Goal: Task Accomplishment & Management: Use online tool/utility

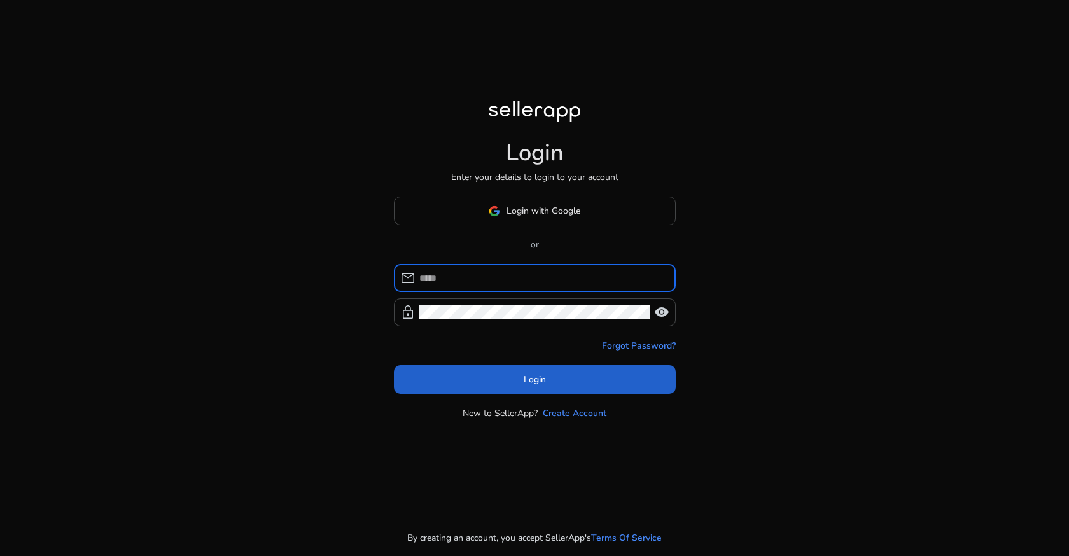
type input "**********"
click at [516, 380] on span at bounding box center [535, 380] width 282 height 31
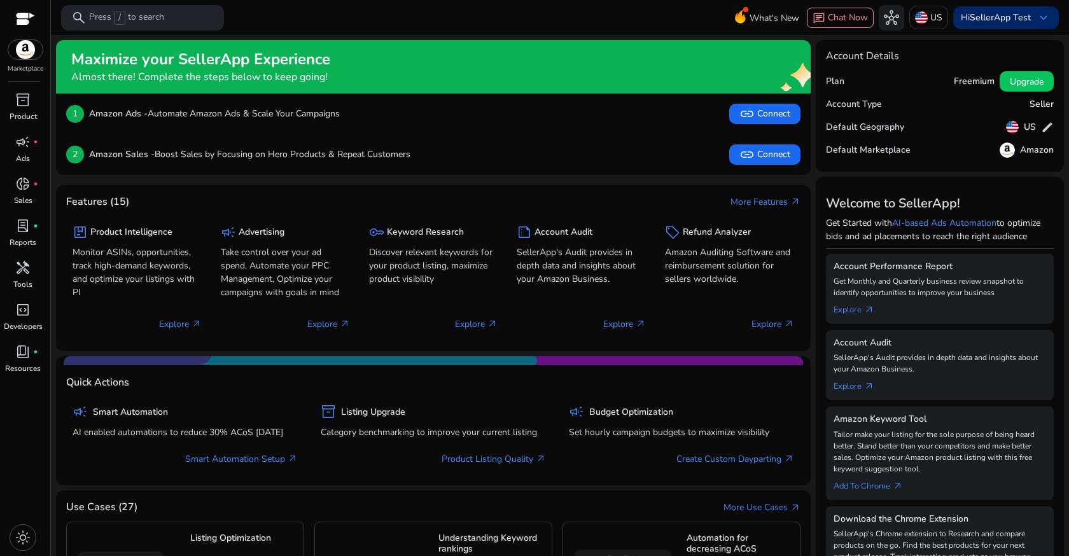
click at [982, 13] on b "SellerApp Test" at bounding box center [1000, 17] width 61 height 12
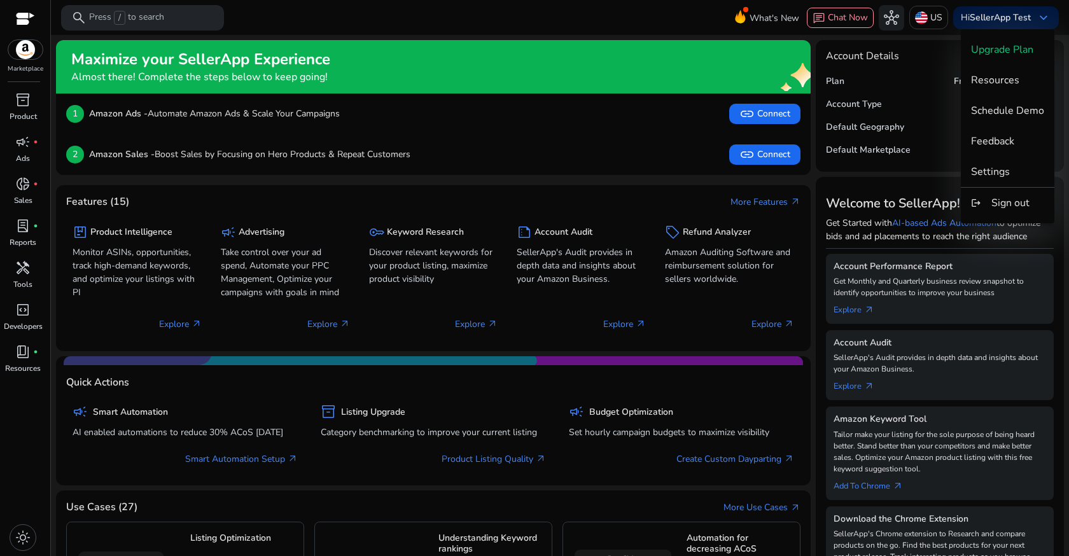
click at [22, 270] on div at bounding box center [534, 278] width 1069 height 556
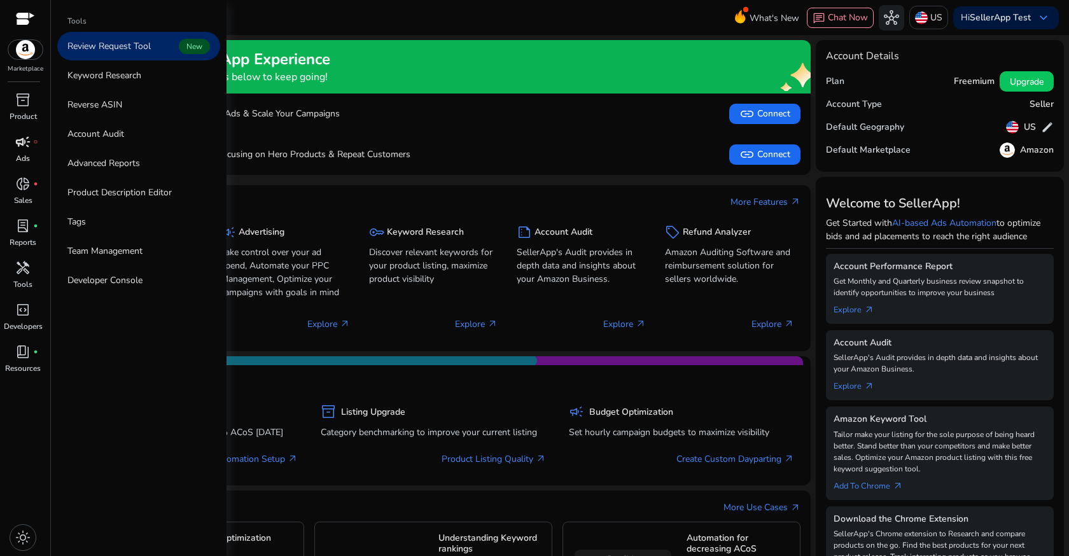
click at [25, 150] on span "campaign" at bounding box center [22, 141] width 15 height 15
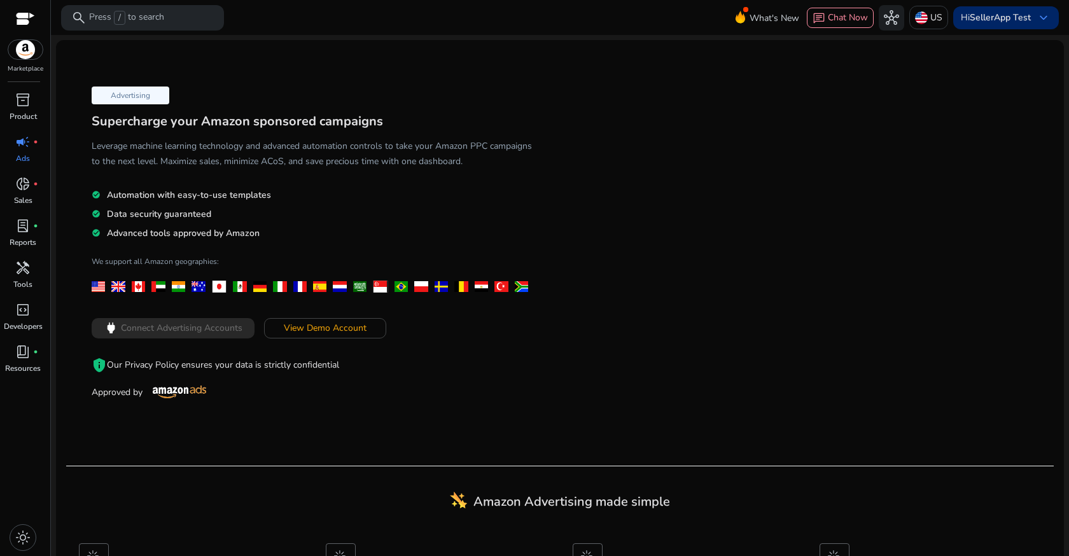
click at [962, 14] on p "Hi SellerApp Test" at bounding box center [996, 17] width 70 height 9
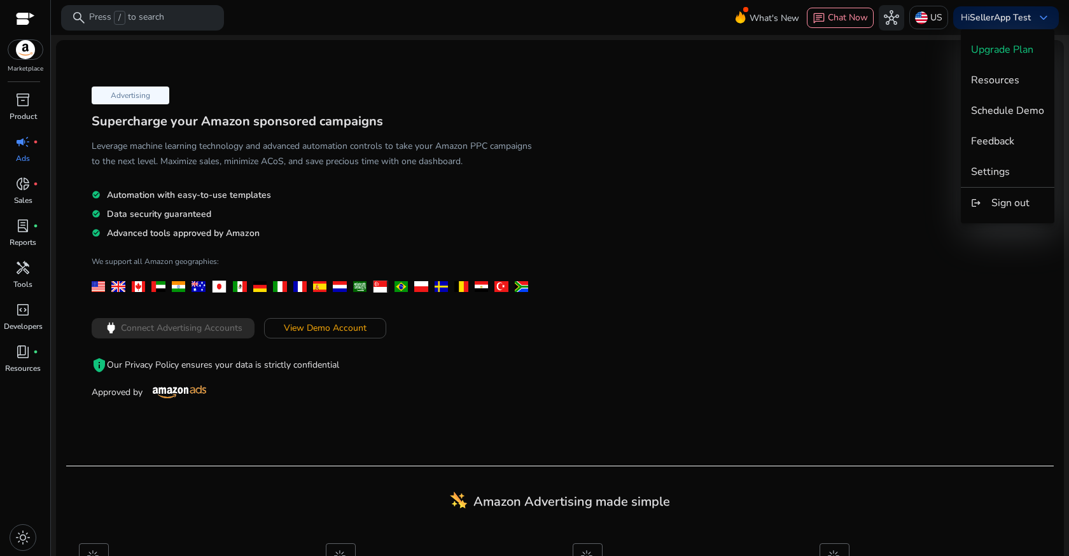
click at [382, 526] on div at bounding box center [534, 278] width 1069 height 556
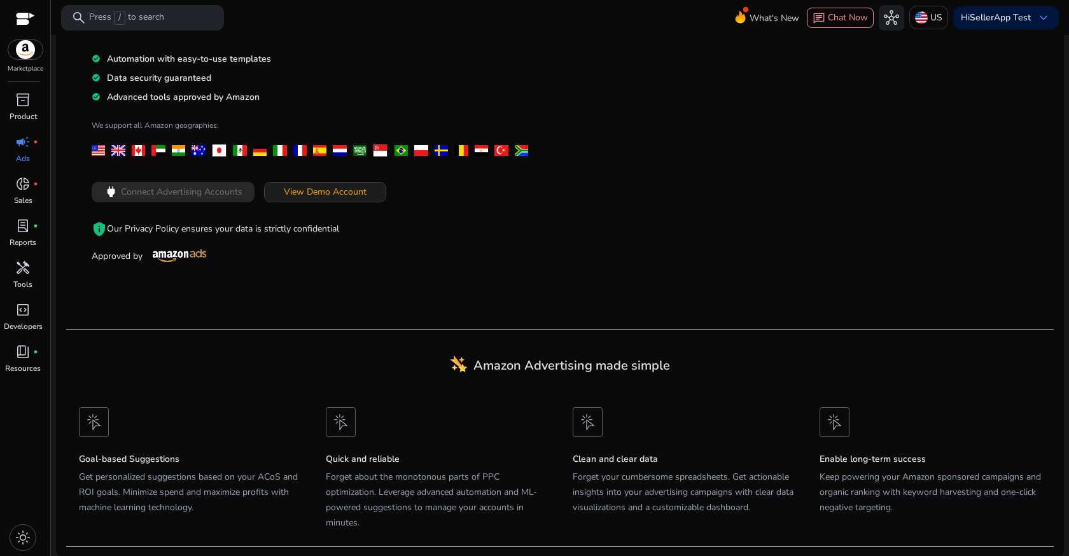
click at [313, 189] on span "View Demo Account" at bounding box center [325, 191] width 83 height 13
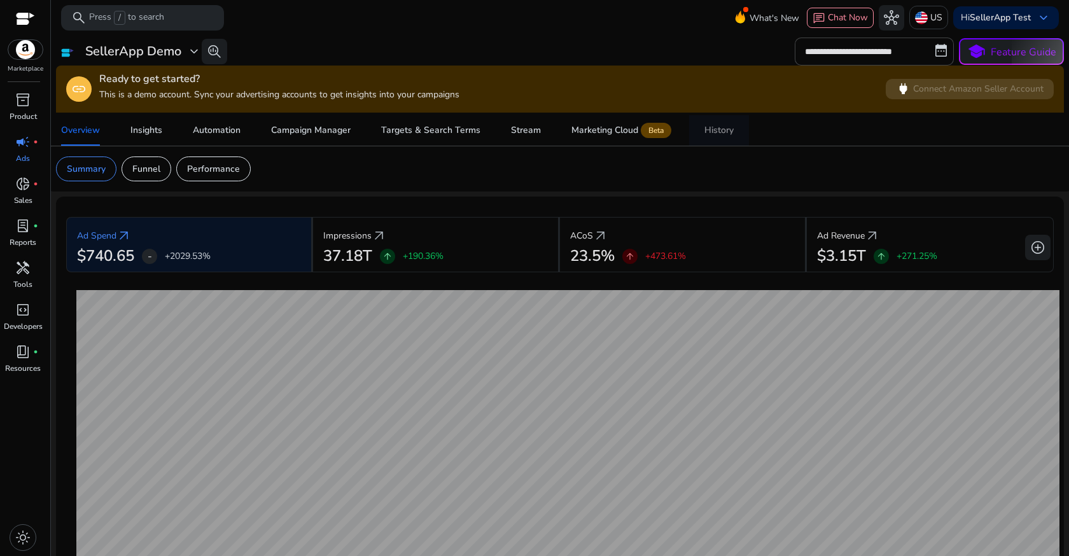
click at [717, 133] on div "History" at bounding box center [718, 130] width 29 height 9
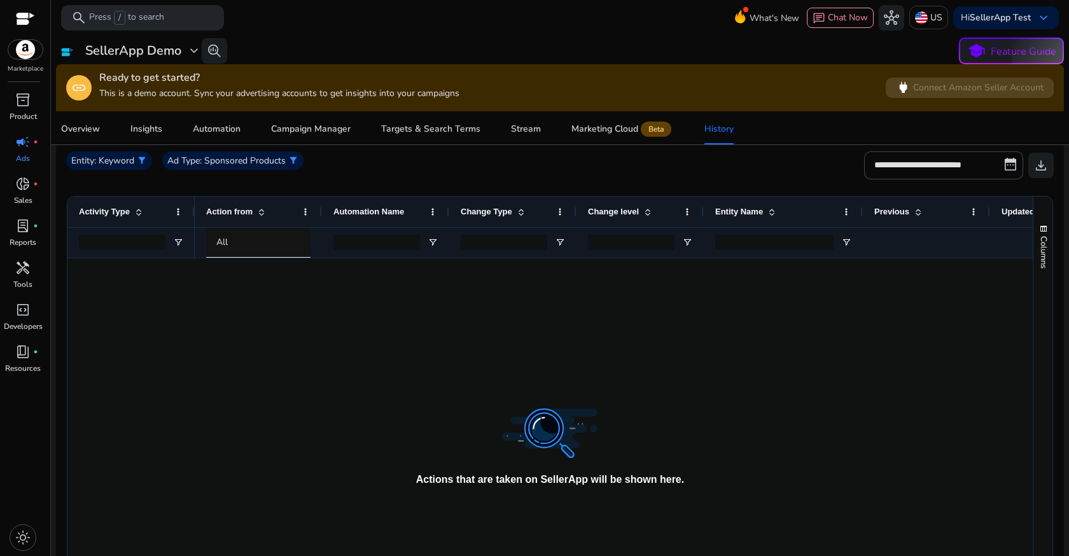
scroll to position [242, 0]
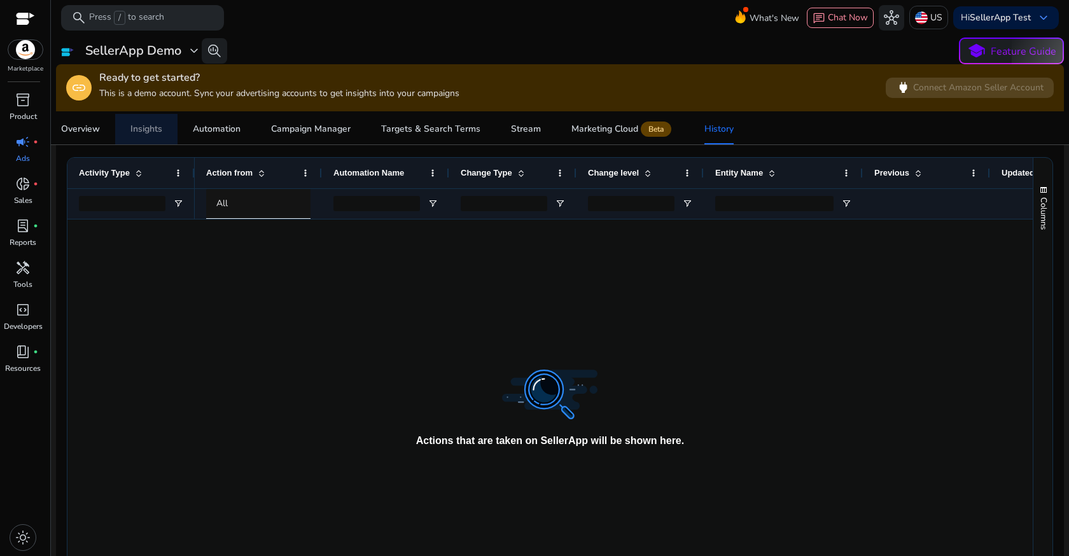
click at [153, 134] on div "Insights" at bounding box center [146, 129] width 32 height 9
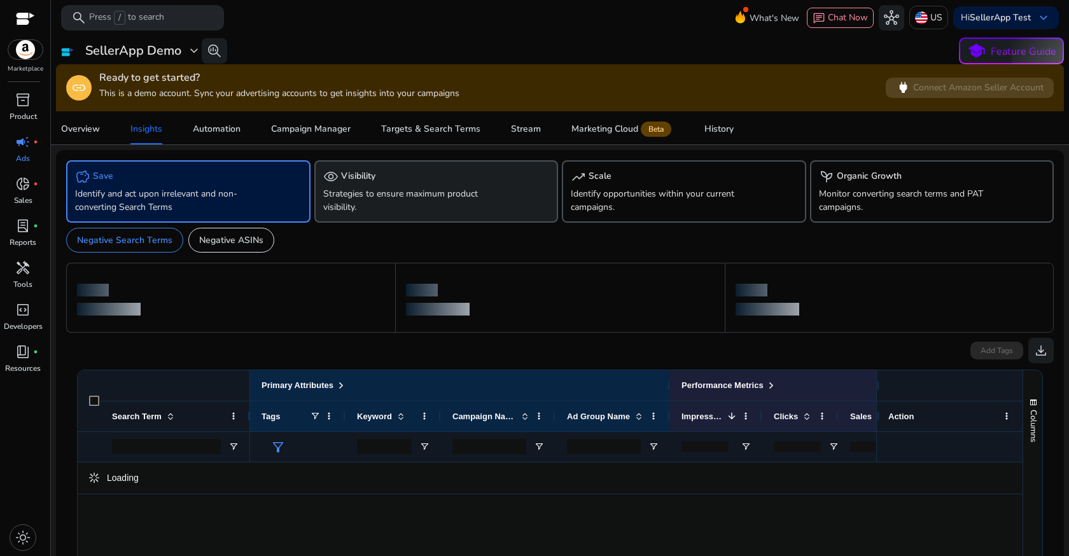
click at [391, 197] on p "Strategies to ensure maximum product visibility." at bounding box center [417, 200] width 188 height 27
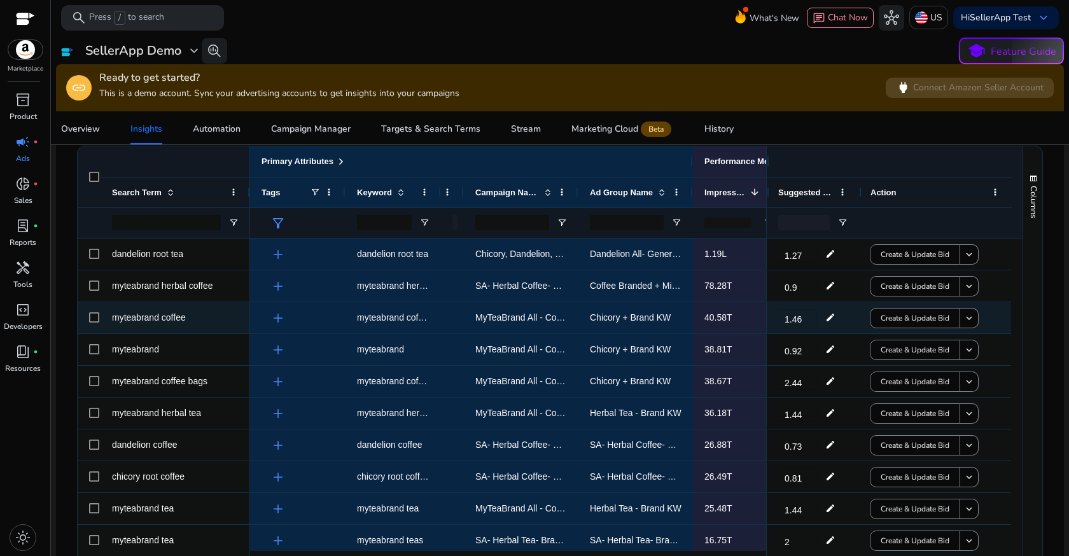
scroll to position [233, 0]
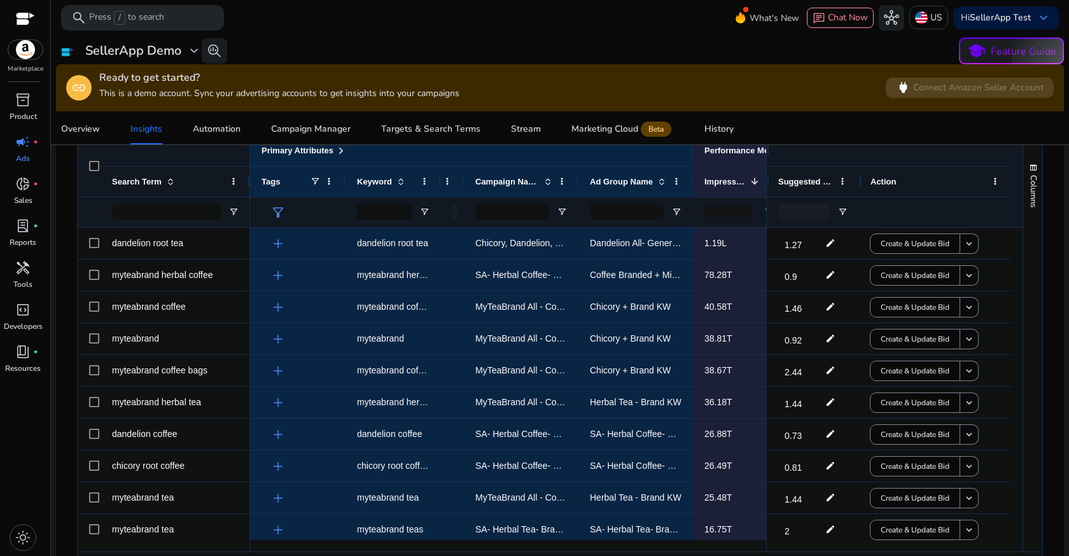
drag, startPoint x: 762, startPoint y: 158, endPoint x: 840, endPoint y: 164, distance: 77.8
click at [840, 164] on div at bounding box center [889, 151] width 245 height 31
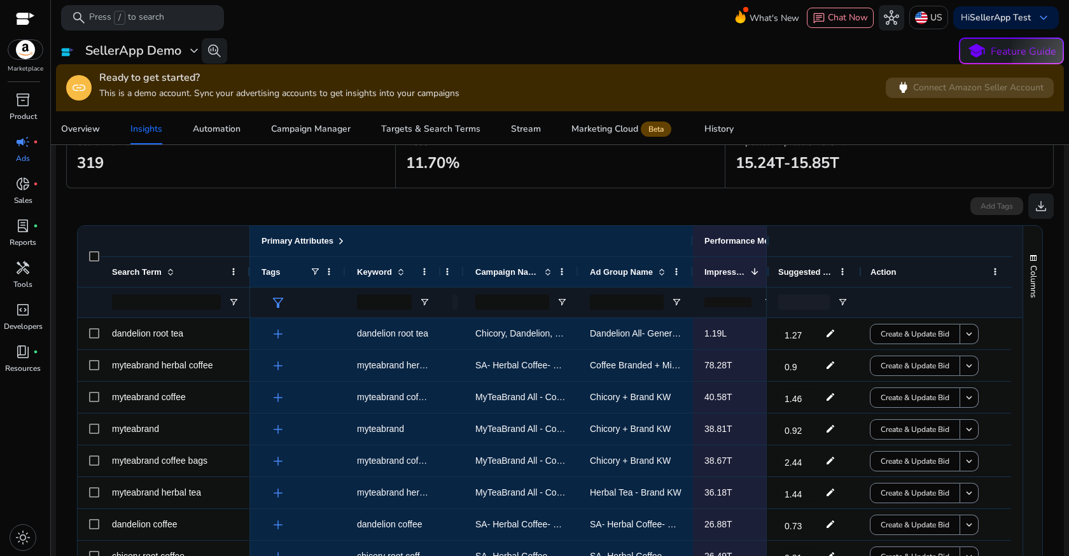
scroll to position [0, 0]
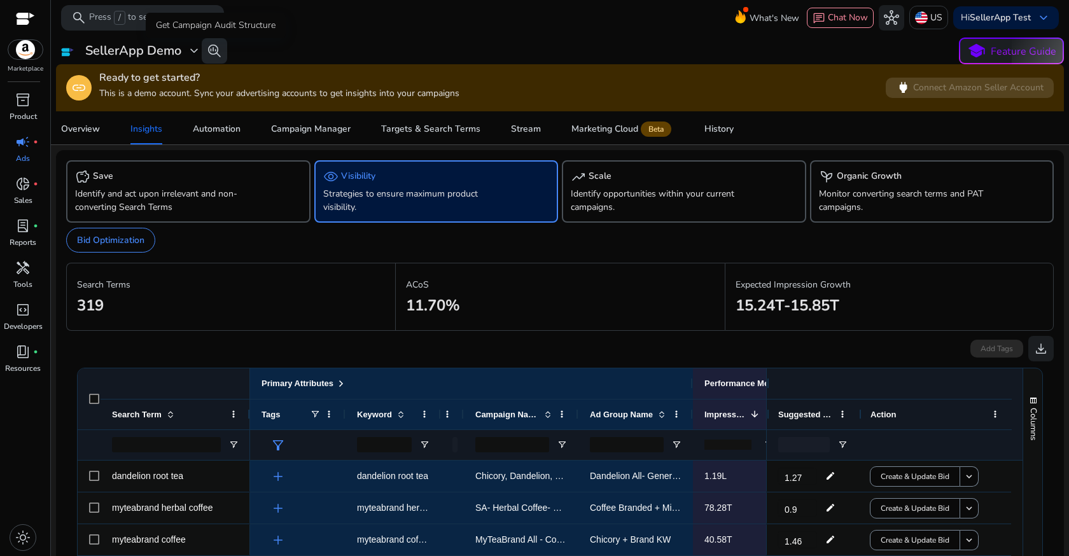
click at [209, 48] on span "search_insights" at bounding box center [214, 50] width 15 height 15
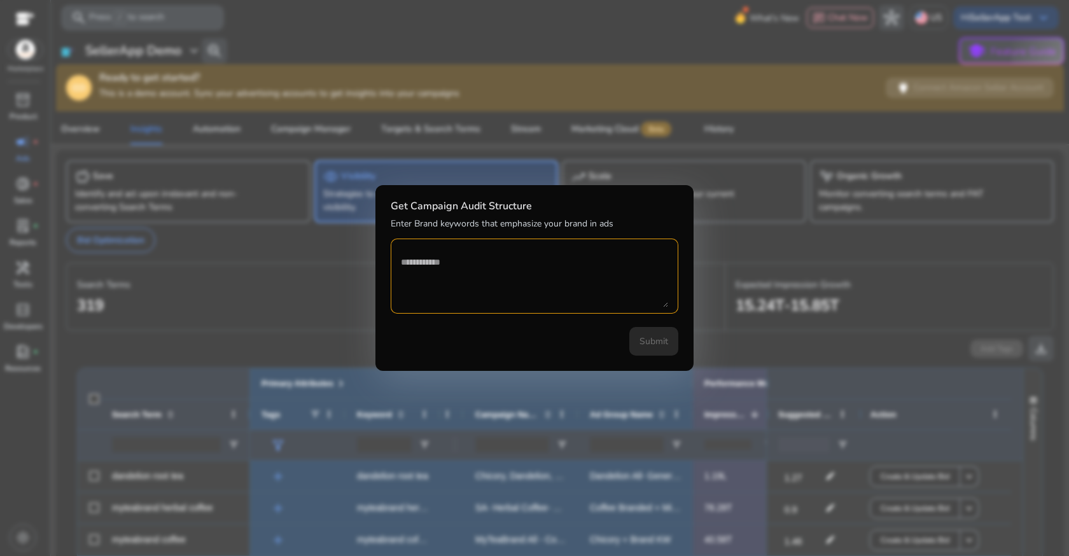
click at [776, 228] on div at bounding box center [534, 278] width 1069 height 556
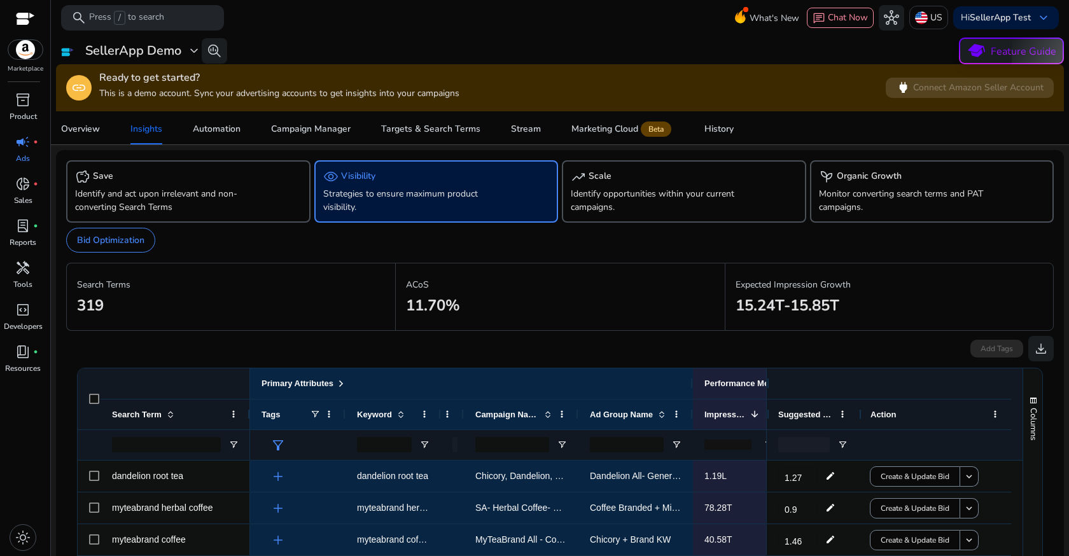
click at [1012, 43] on button "school Feature Guide" at bounding box center [1011, 51] width 105 height 27
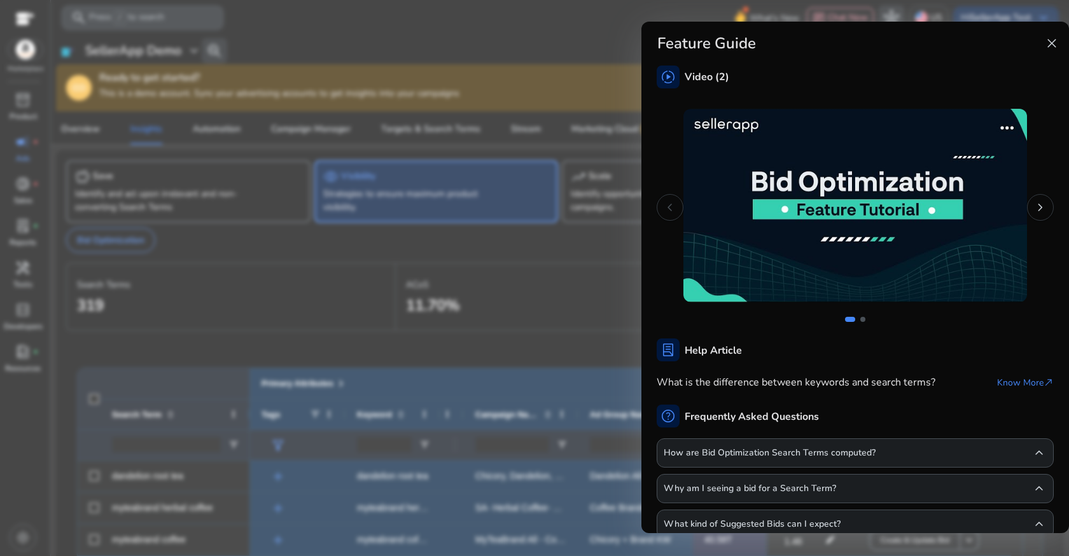
click at [1052, 37] on span "close" at bounding box center [1051, 43] width 15 height 15
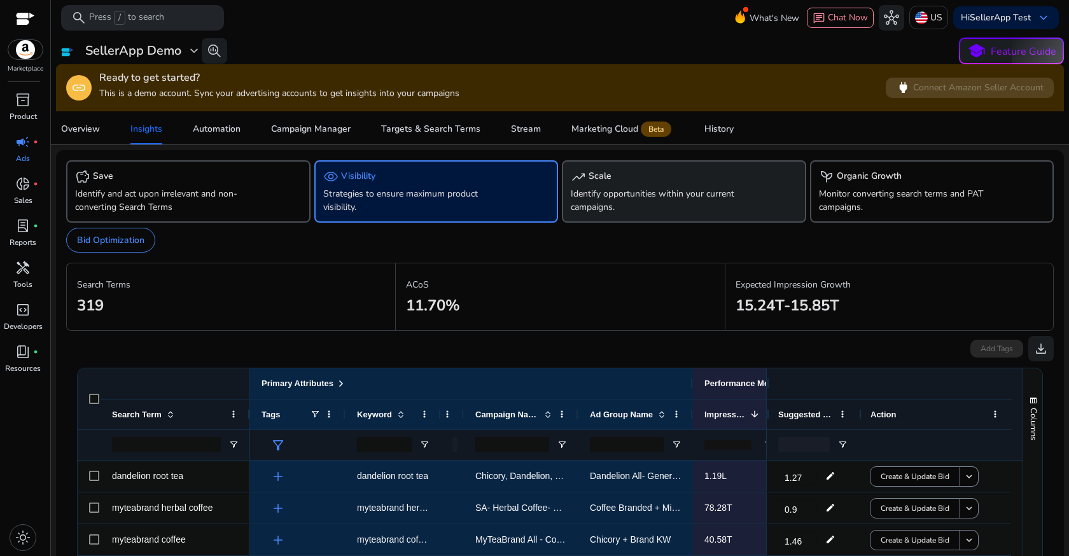
click at [648, 188] on p "Identify opportunities within your current campaigns." at bounding box center [665, 200] width 188 height 27
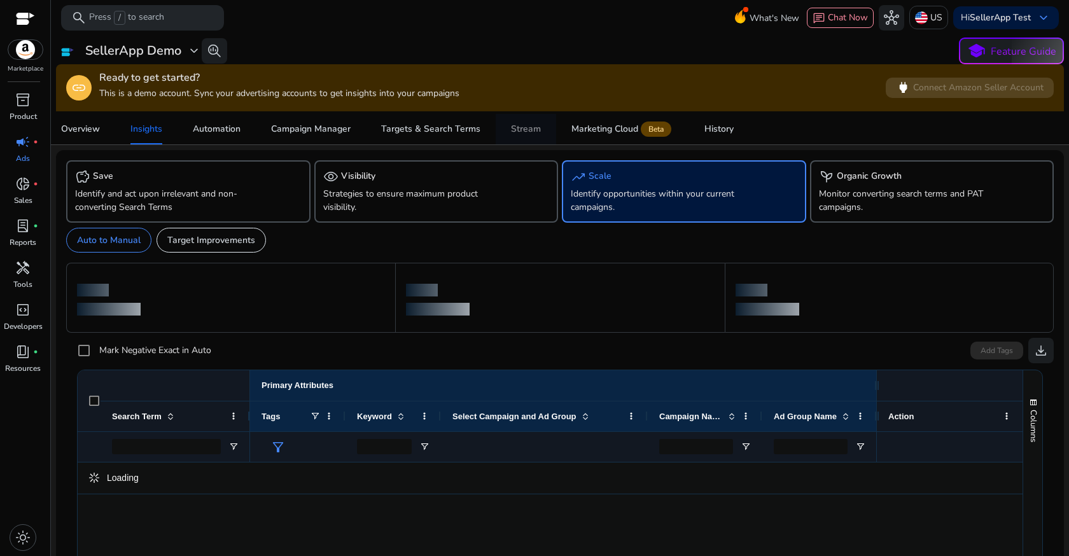
click at [530, 131] on div "Stream" at bounding box center [526, 129] width 30 height 9
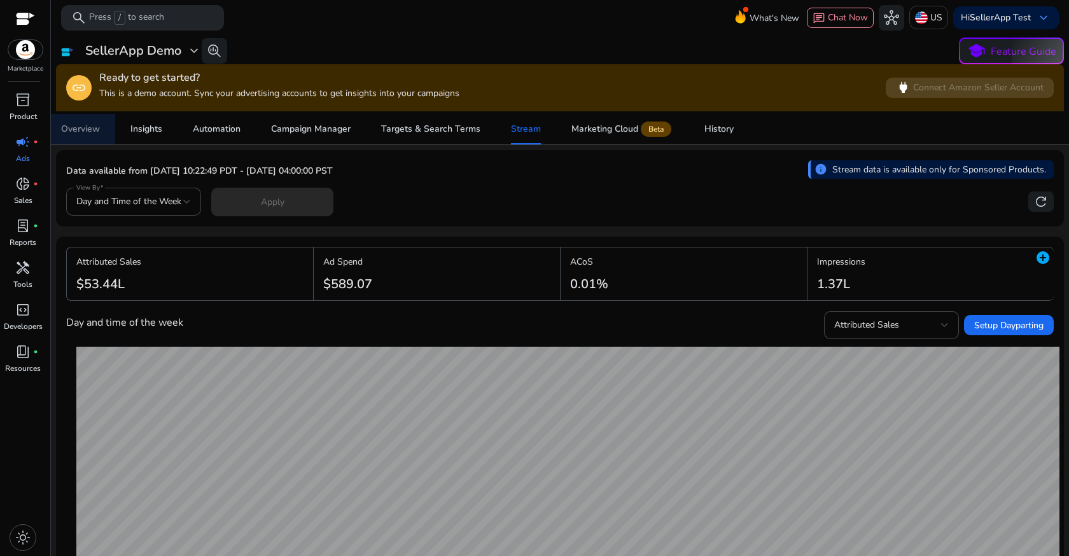
click at [85, 129] on div "Overview" at bounding box center [80, 129] width 39 height 9
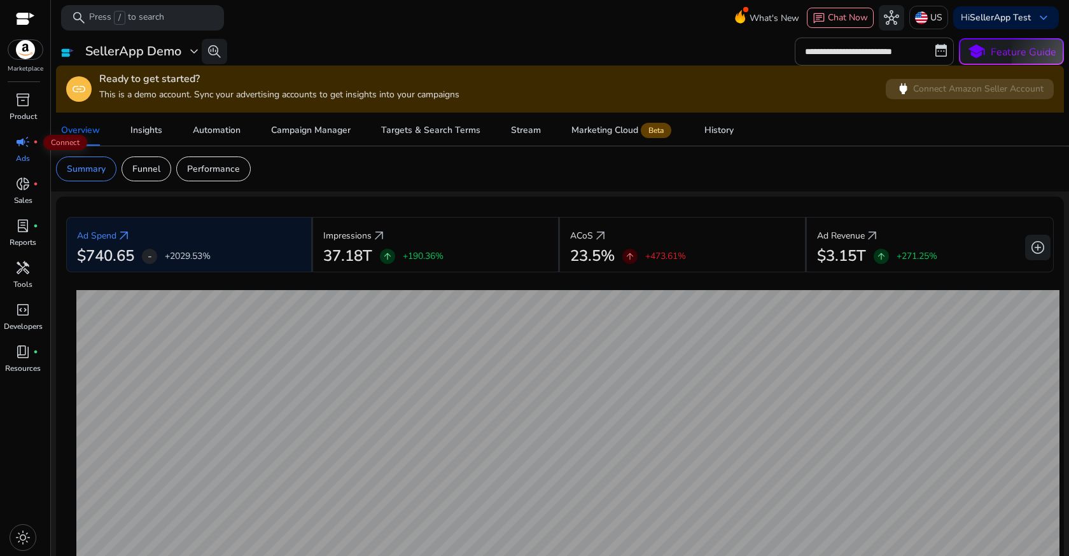
click at [20, 145] on span "campaign" at bounding box center [22, 141] width 15 height 15
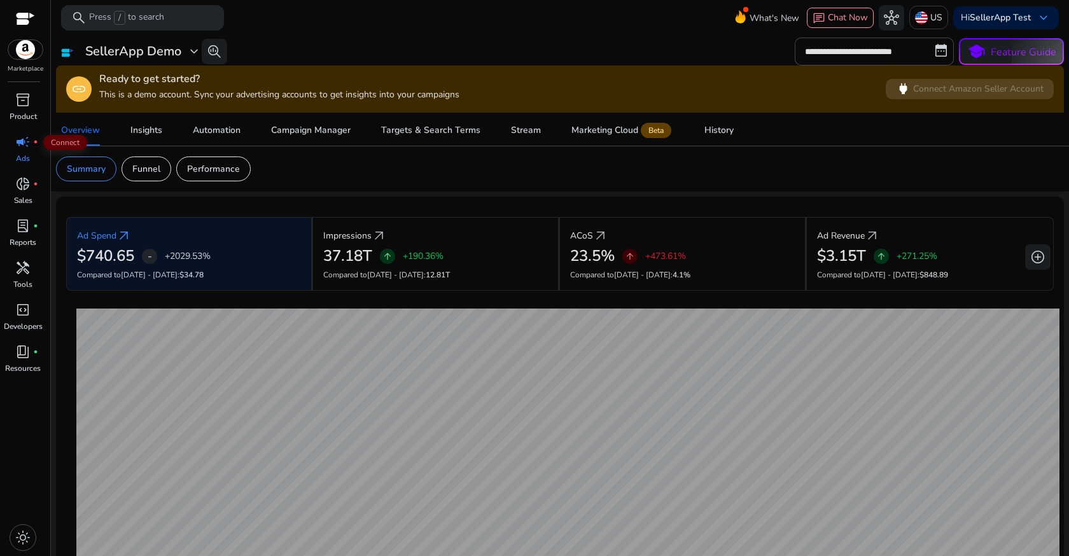
click at [19, 150] on span "campaign" at bounding box center [22, 141] width 15 height 15
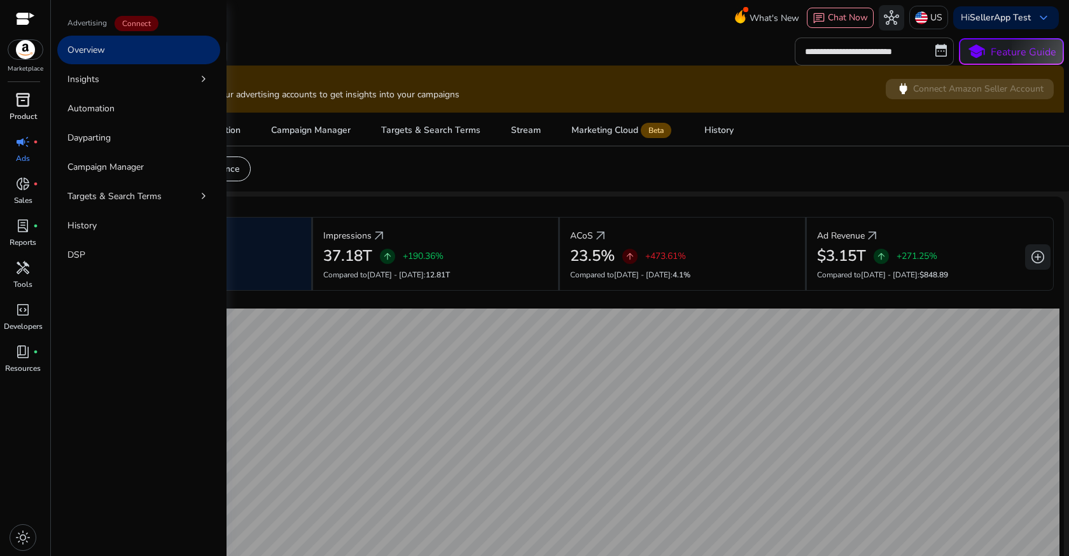
click at [27, 99] on span "inventory_2" at bounding box center [22, 99] width 15 height 15
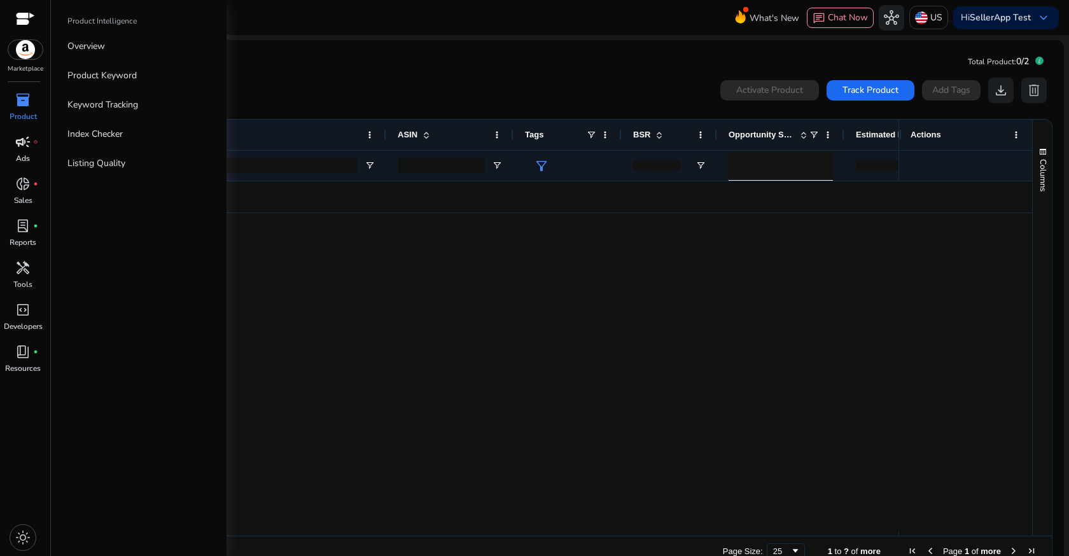
click at [29, 138] on span "campaign" at bounding box center [22, 141] width 15 height 15
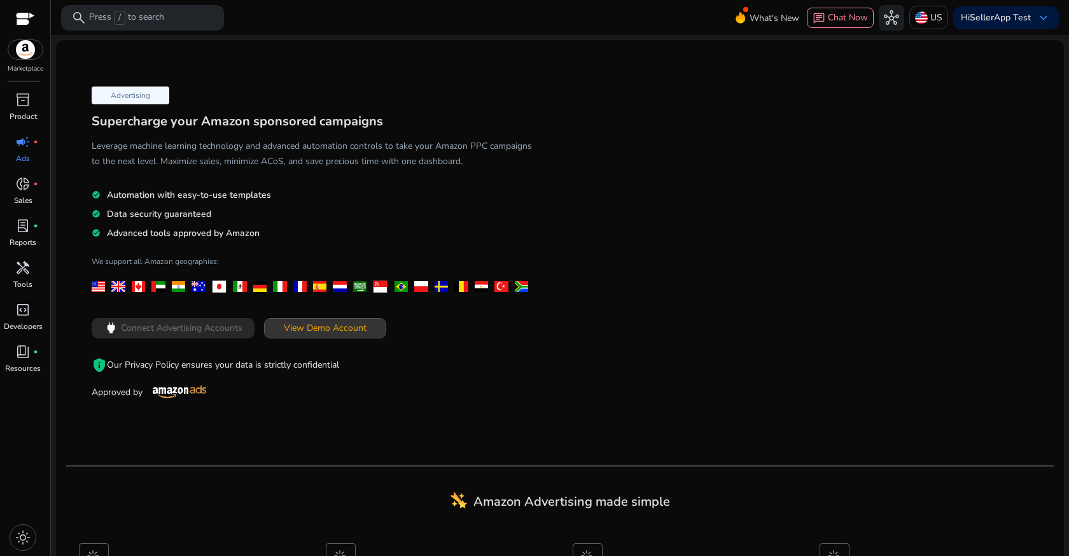
click at [311, 325] on span "View Demo Account" at bounding box center [325, 327] width 83 height 13
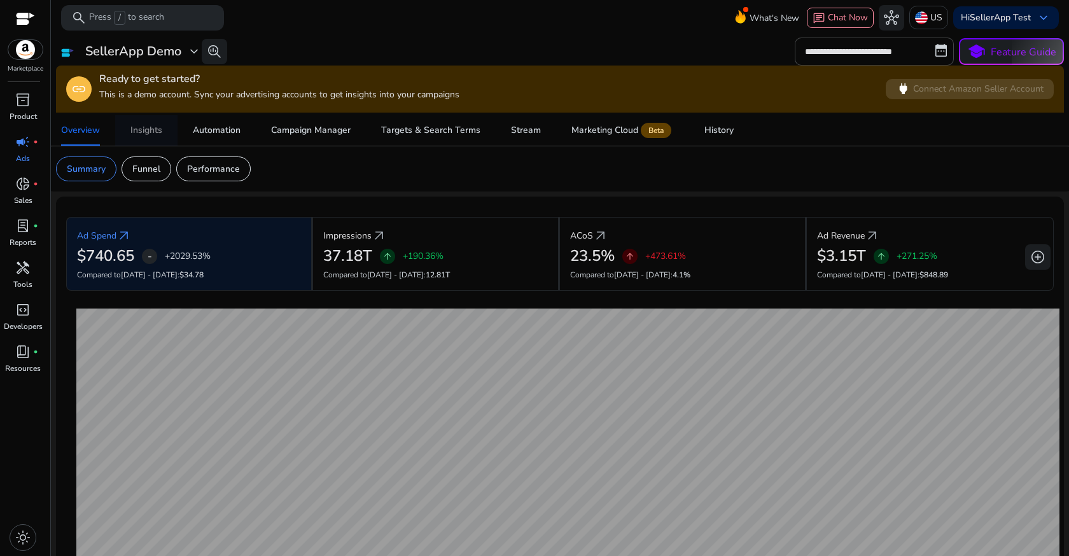
click at [150, 132] on div "Insights" at bounding box center [146, 130] width 32 height 9
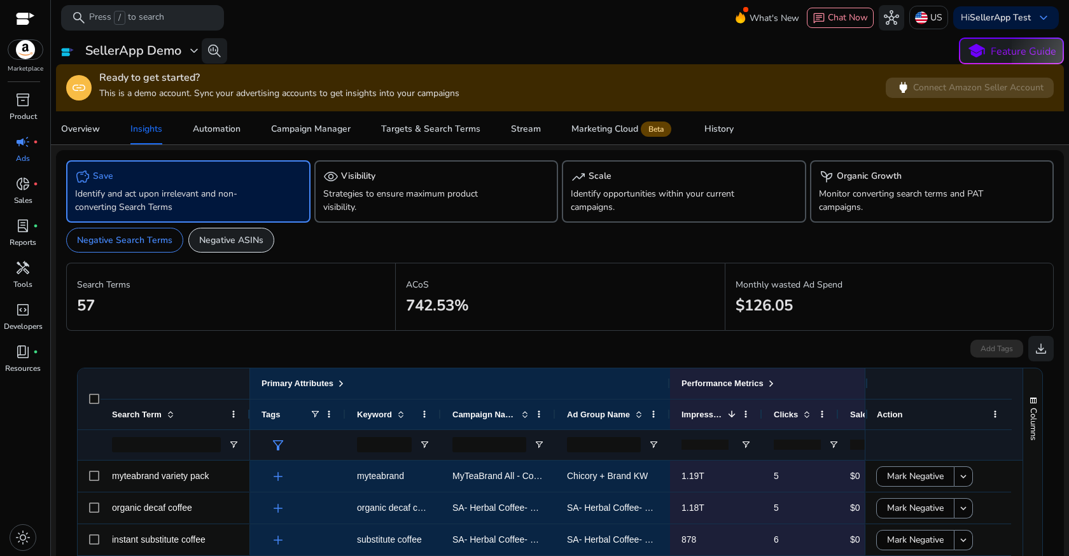
click at [216, 232] on div "Negative ASINs" at bounding box center [231, 240] width 86 height 25
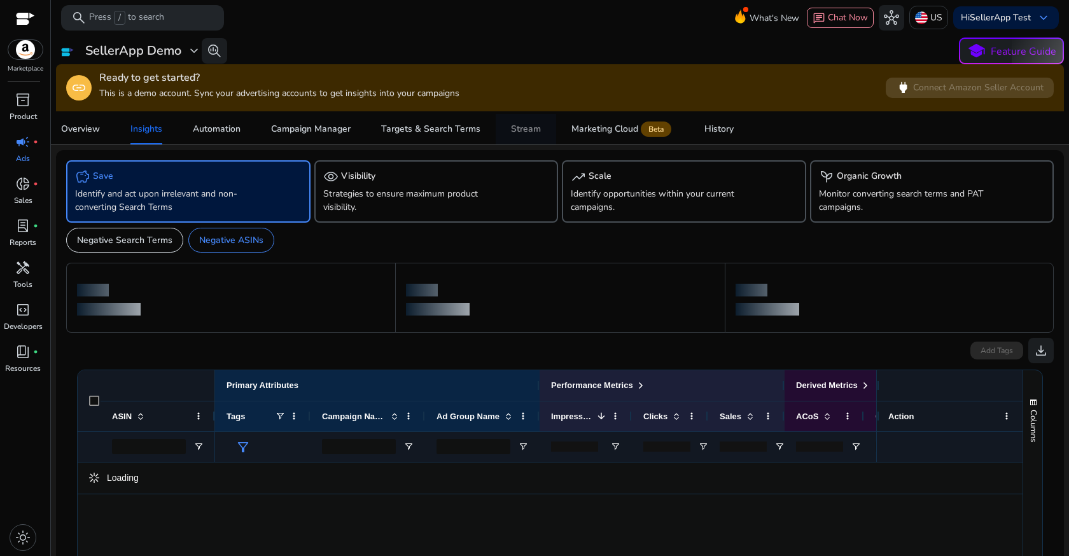
click at [504, 130] on link "Stream" at bounding box center [526, 129] width 60 height 31
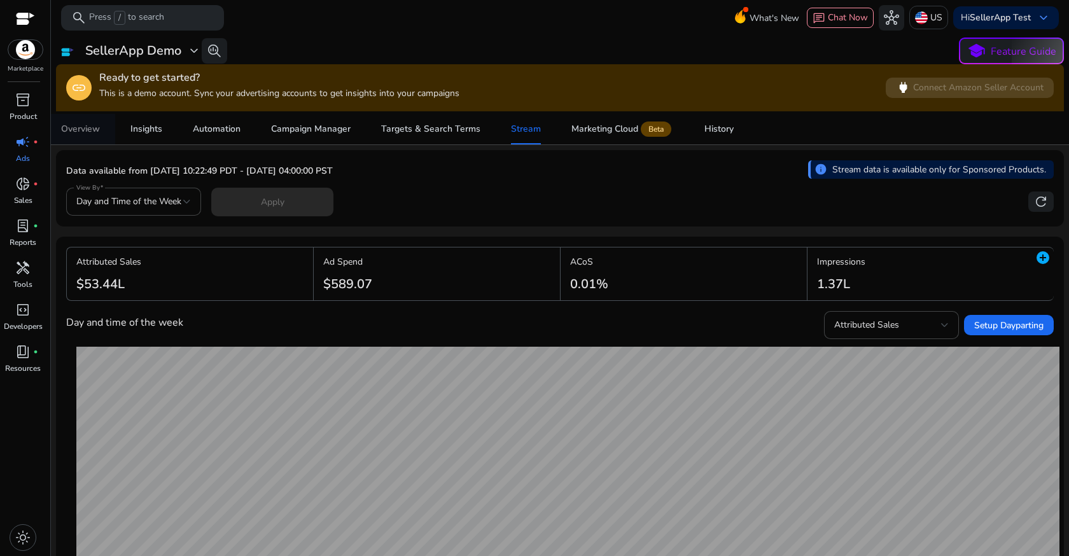
click at [77, 121] on span "Overview" at bounding box center [80, 129] width 39 height 31
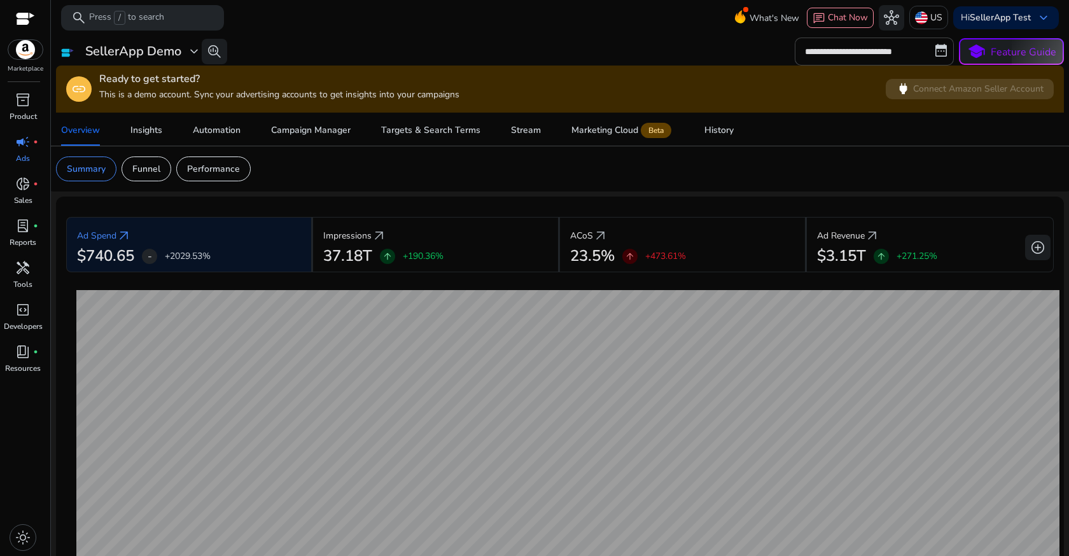
click at [29, 141] on span "campaign" at bounding box center [22, 141] width 15 height 15
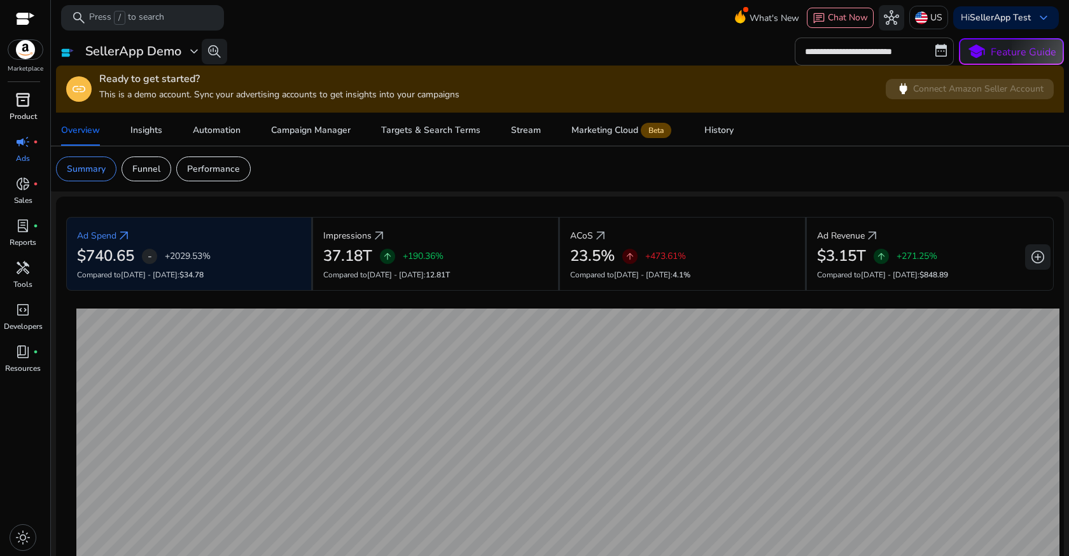
click at [3, 108] on link "inventory_2 Product" at bounding box center [23, 111] width 46 height 42
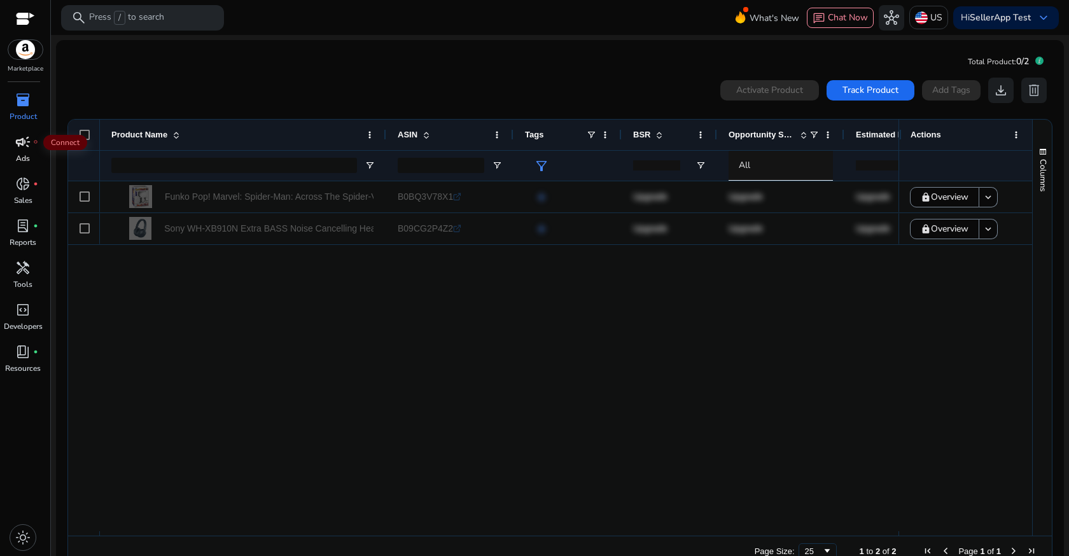
click at [12, 150] on div "campaign fiber_manual_record" at bounding box center [23, 142] width 36 height 20
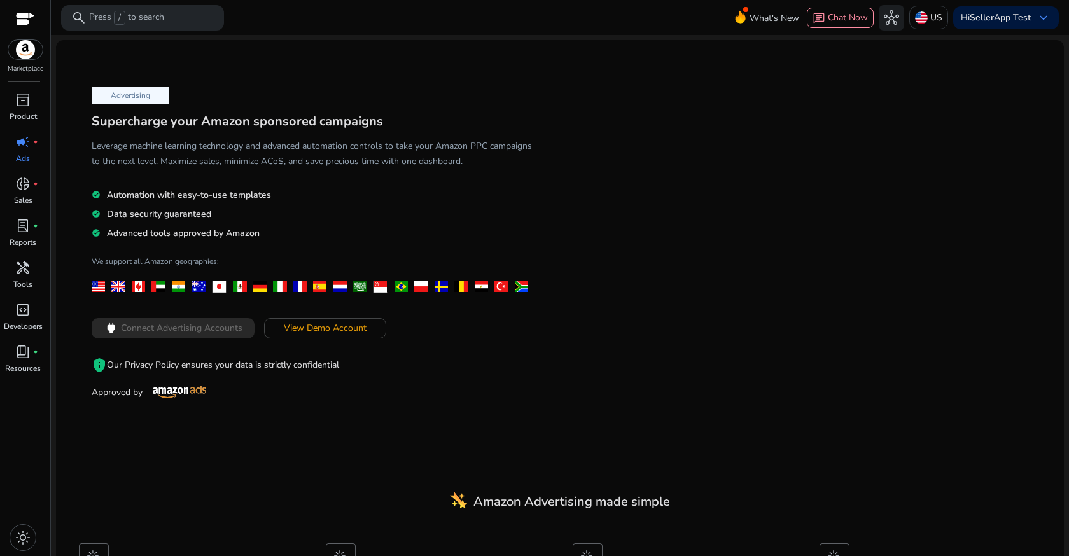
click at [25, 147] on span "campaign" at bounding box center [22, 141] width 15 height 15
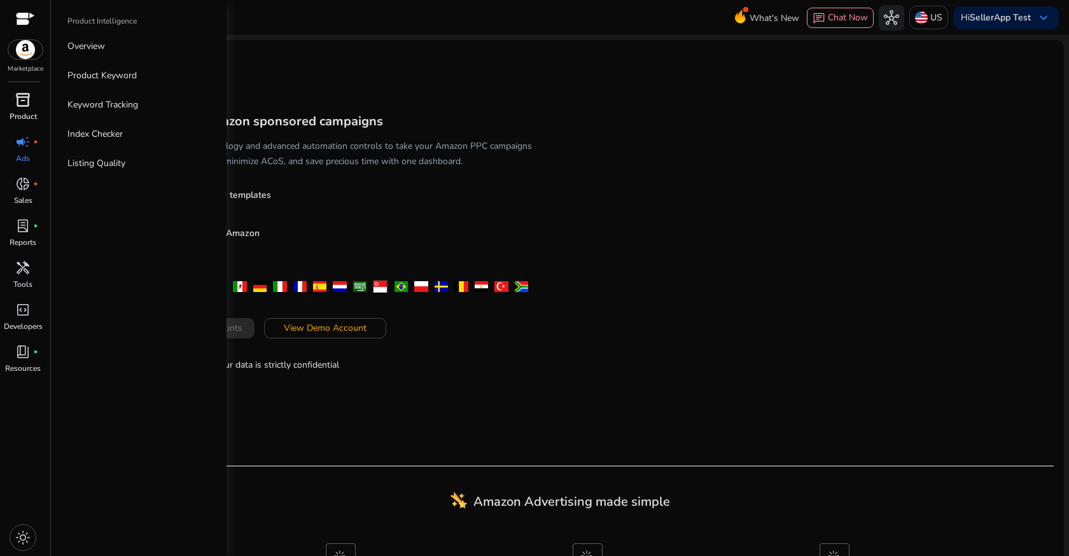
click at [15, 105] on span "inventory_2" at bounding box center [22, 99] width 15 height 15
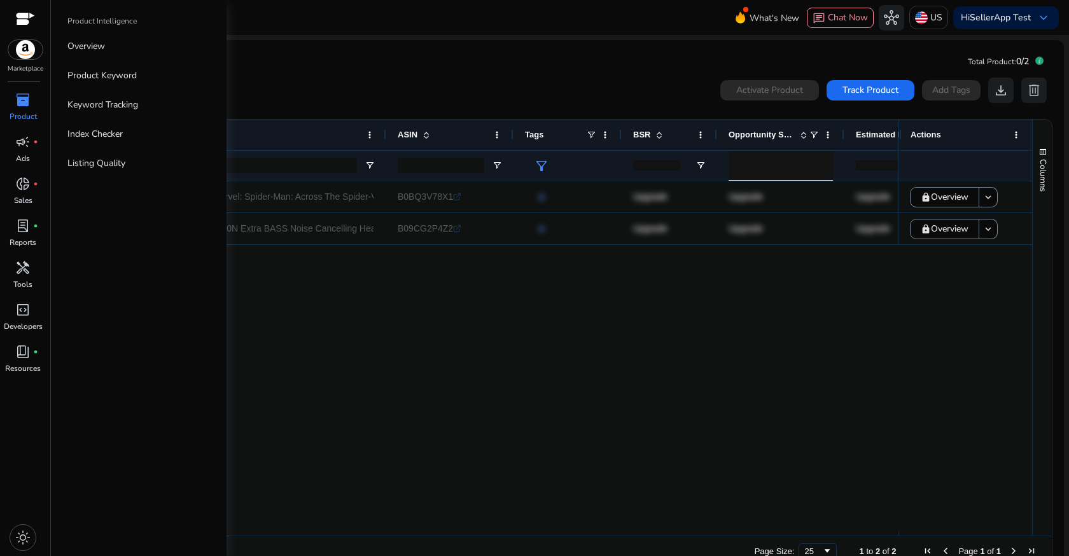
click at [21, 50] on img at bounding box center [25, 49] width 34 height 19
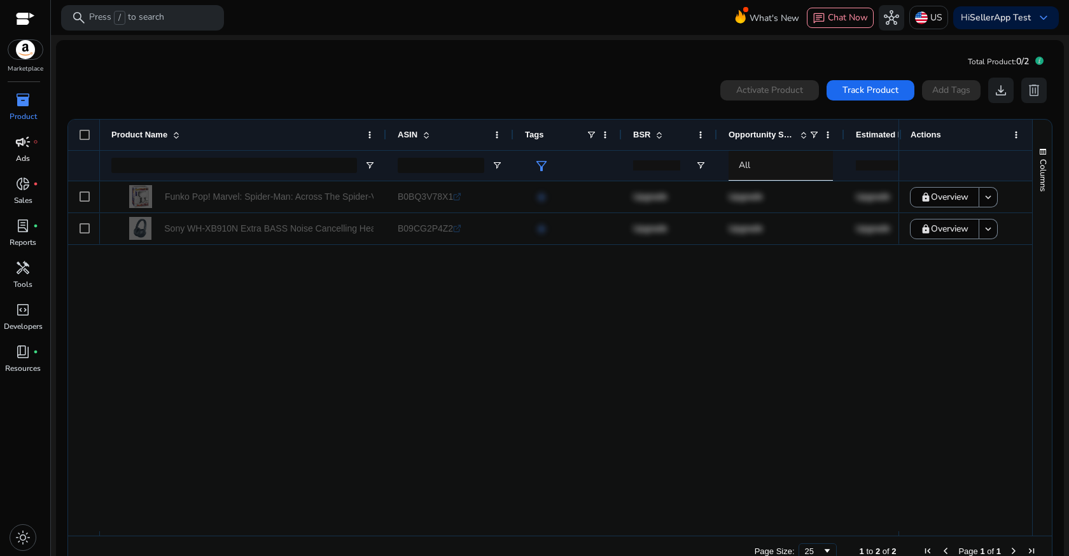
click at [30, 141] on span "campaign" at bounding box center [22, 141] width 15 height 15
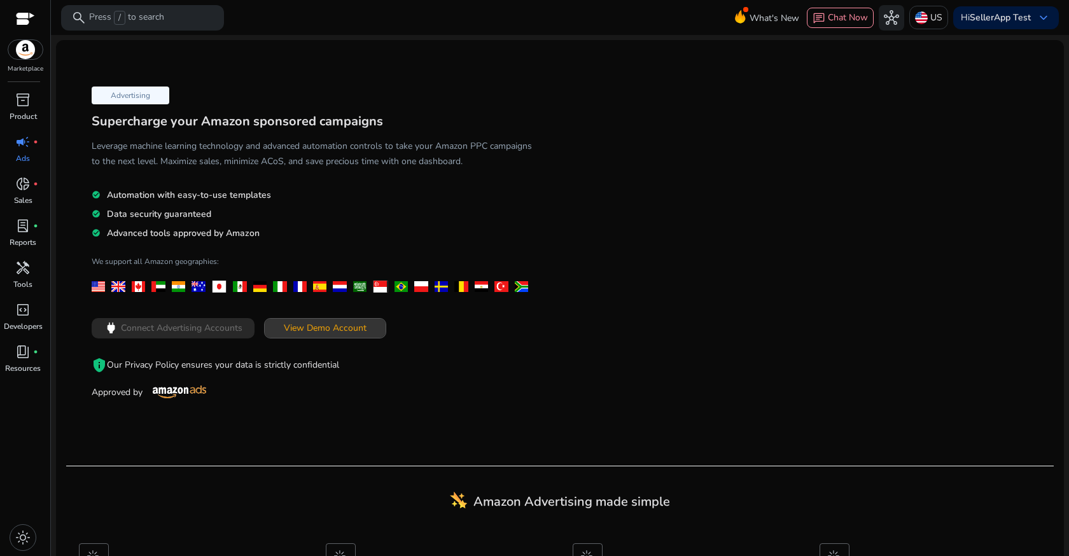
click at [295, 330] on span "View Demo Account" at bounding box center [325, 327] width 83 height 13
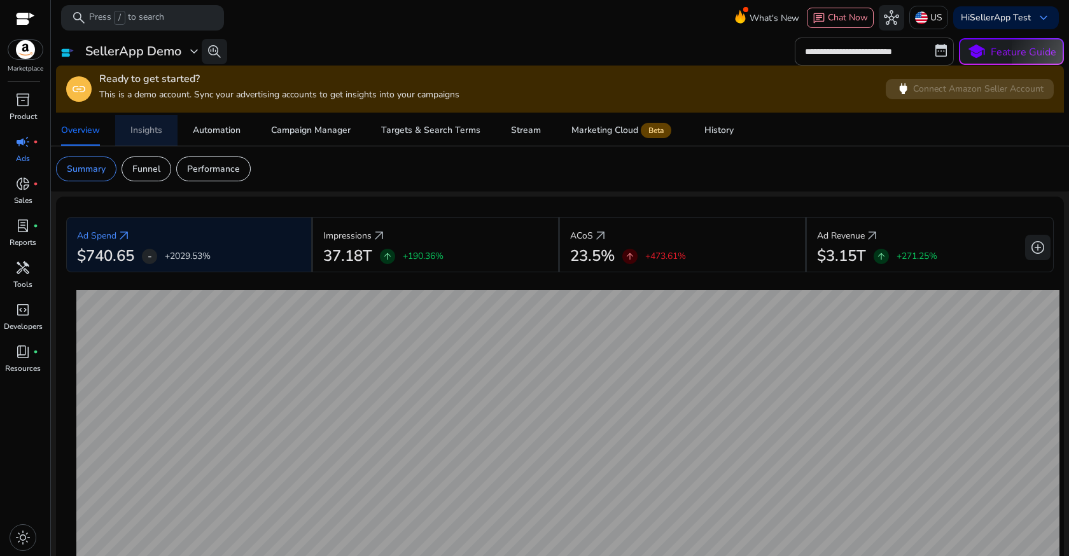
click at [139, 133] on div "Insights" at bounding box center [146, 130] width 32 height 9
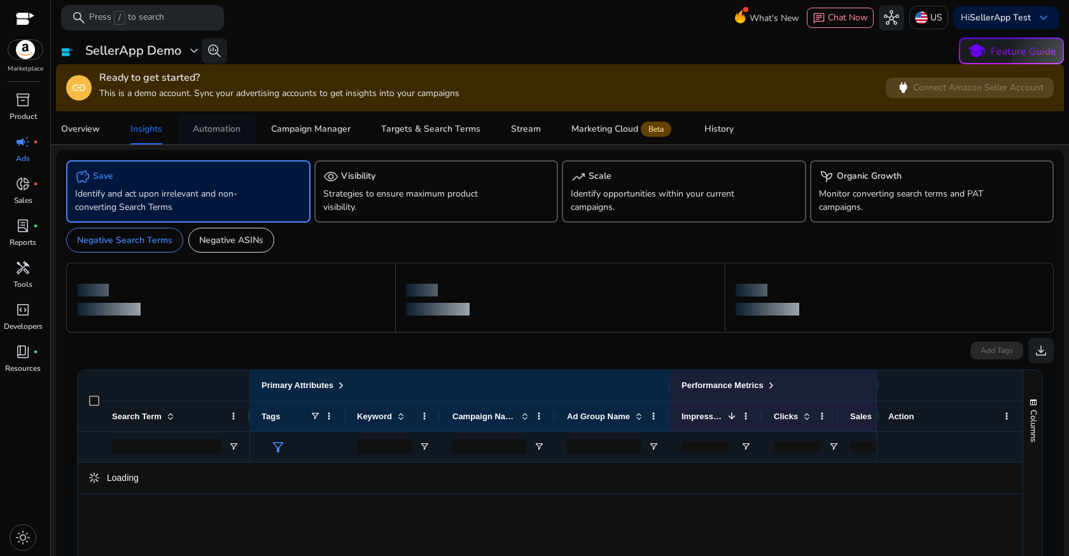
click at [241, 131] on div "Automation" at bounding box center [217, 129] width 48 height 9
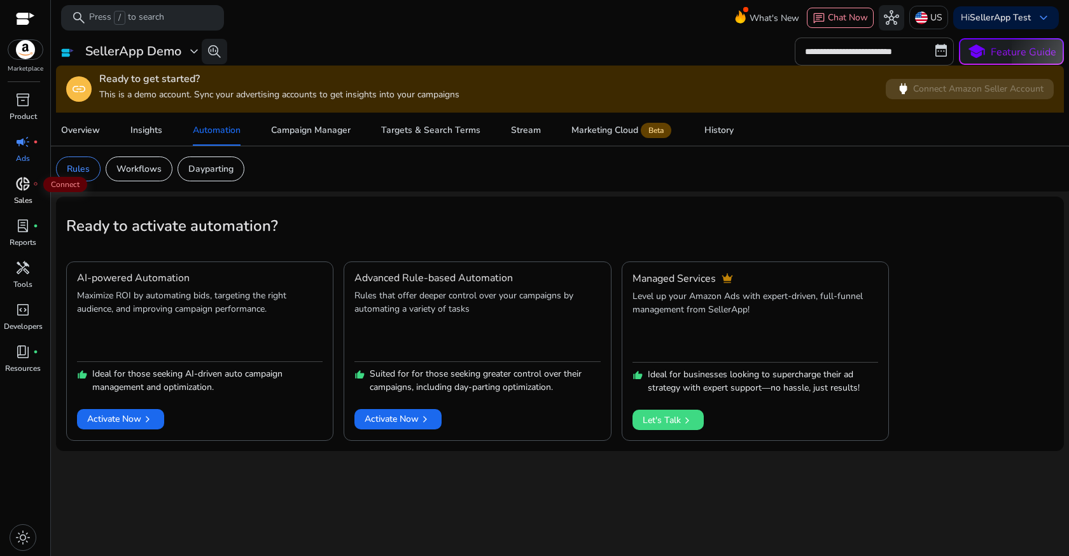
click at [19, 190] on span "donut_small" at bounding box center [22, 183] width 15 height 15
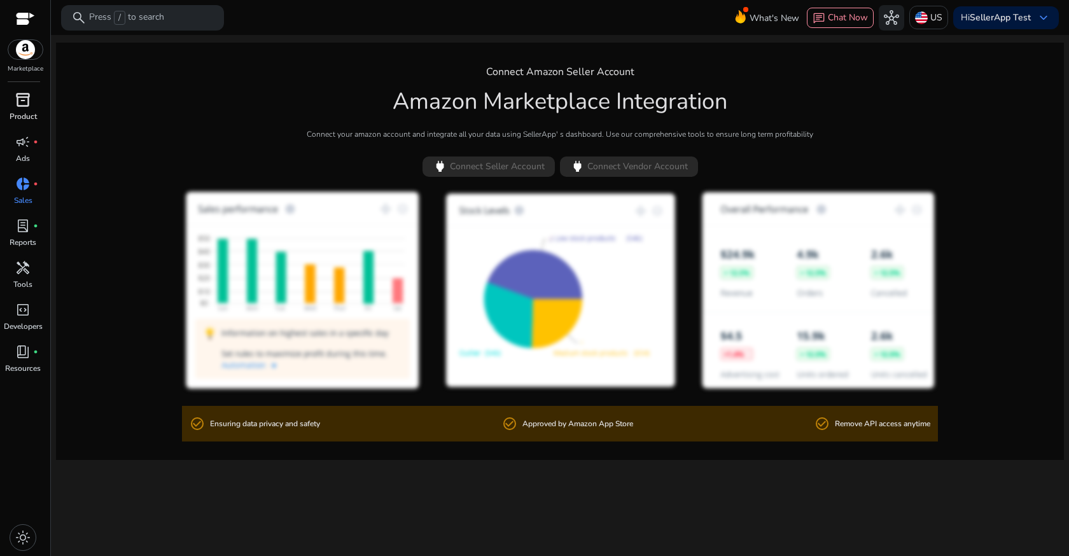
click at [29, 102] on span "inventory_2" at bounding box center [22, 99] width 15 height 15
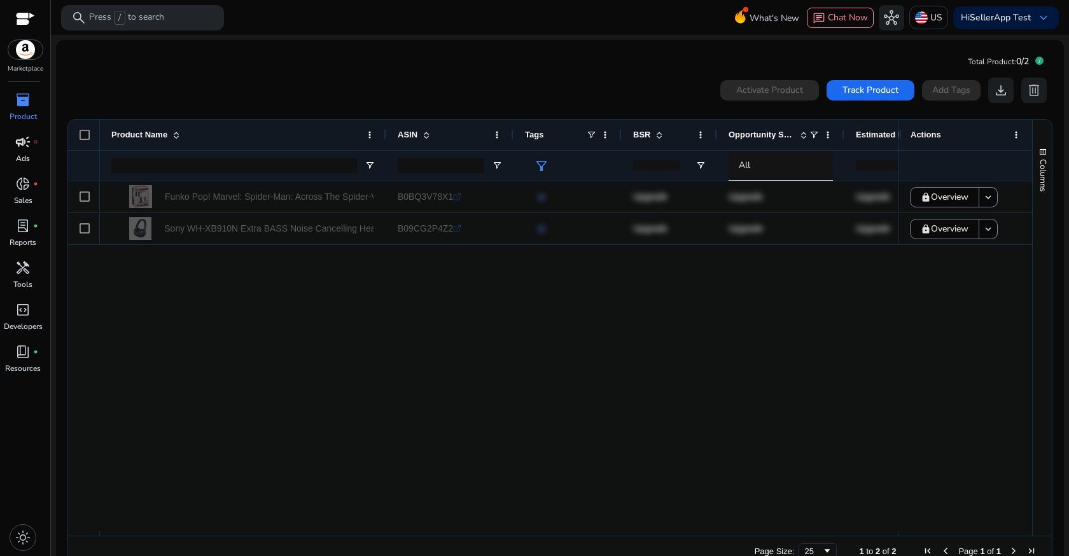
click at [17, 153] on p "Ads" at bounding box center [23, 158] width 14 height 11
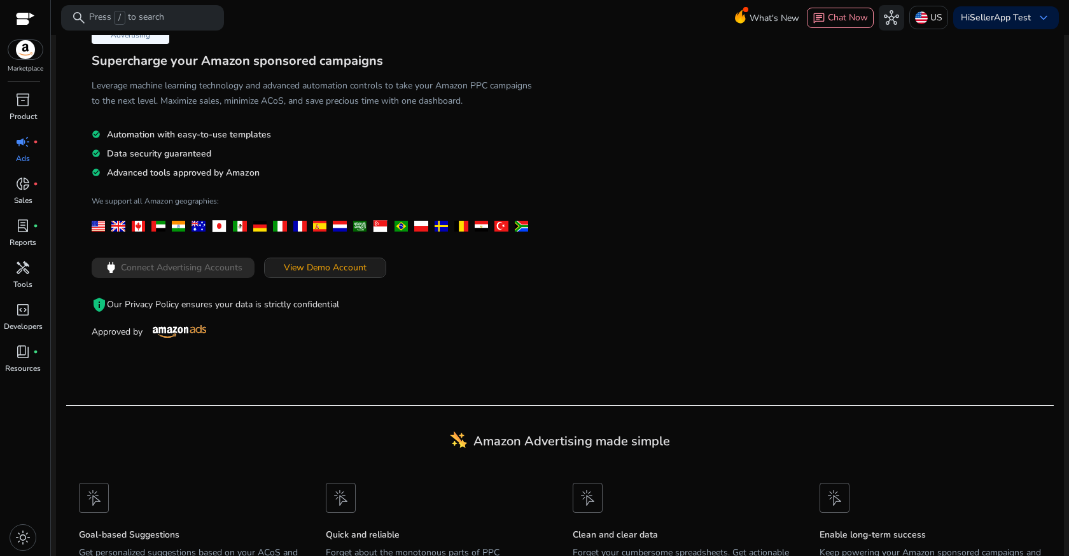
scroll to position [136, 0]
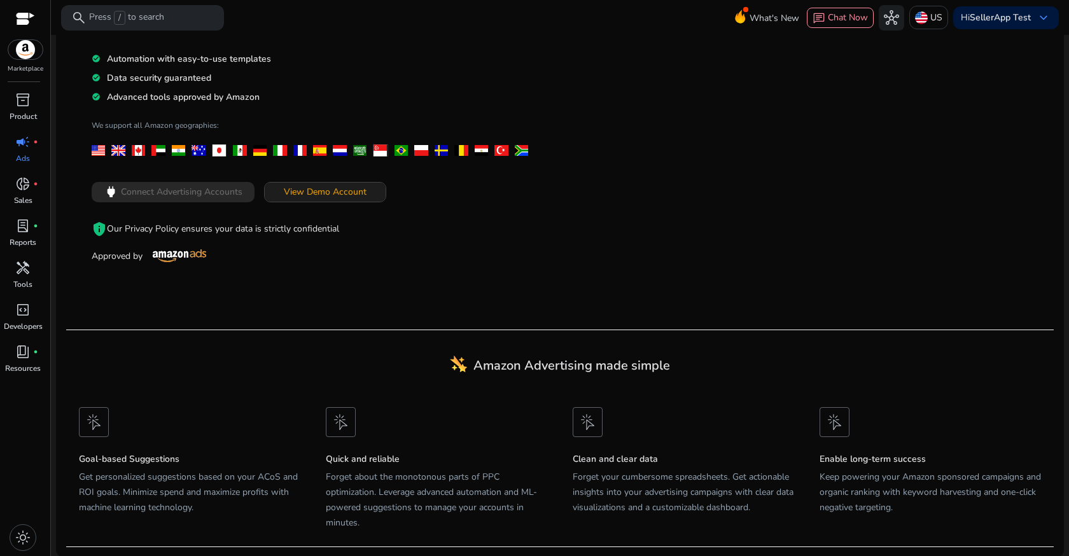
click at [307, 193] on span "View Demo Account" at bounding box center [325, 191] width 83 height 13
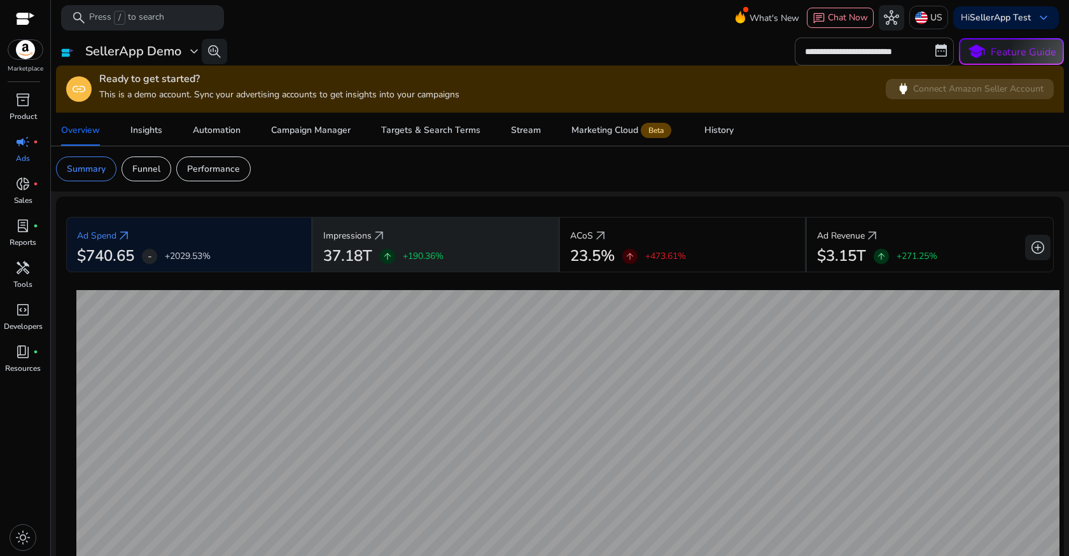
click at [393, 231] on div "Impressions arrow_outward" at bounding box center [435, 236] width 225 height 24
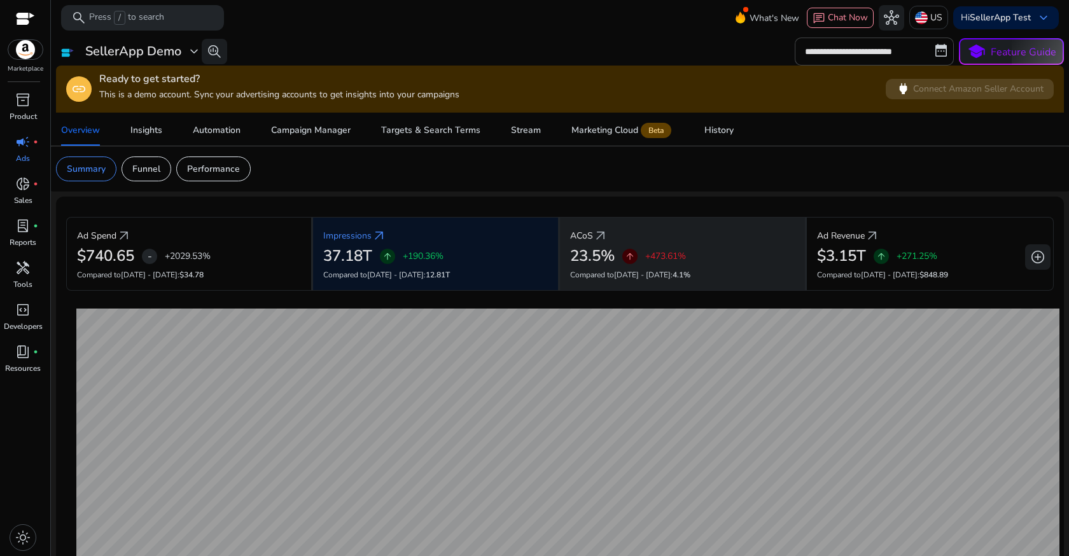
click at [659, 244] on div "ACoS arrow_outward" at bounding box center [682, 236] width 225 height 24
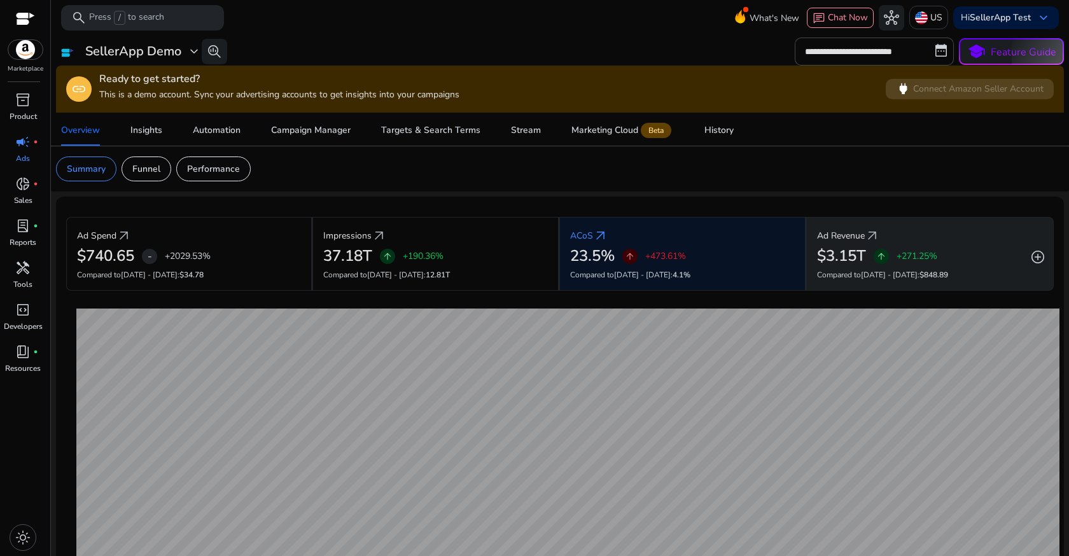
click at [883, 247] on div "Ad Revenue arrow_outward" at bounding box center [930, 236] width 226 height 24
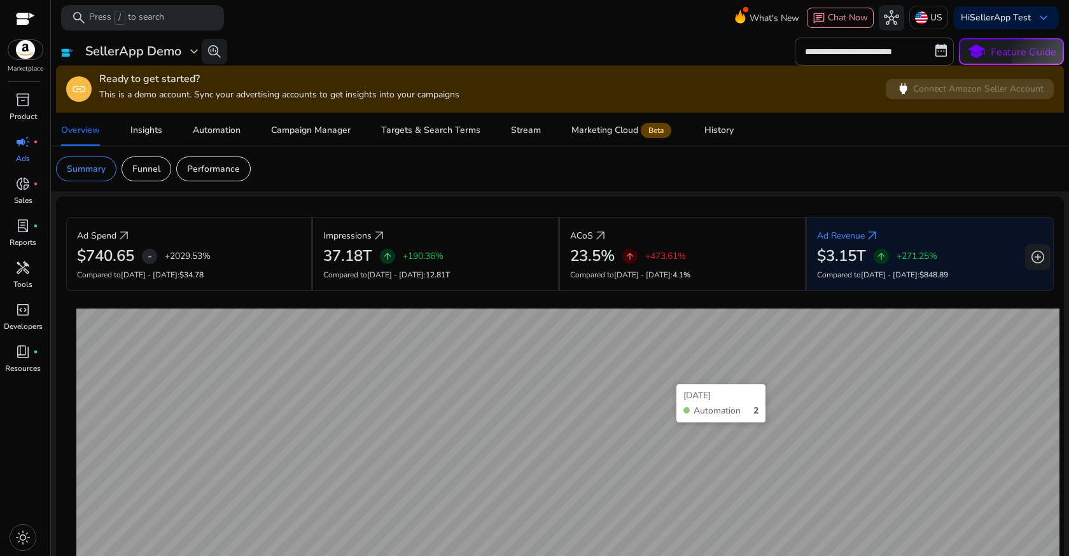
scroll to position [157, 0]
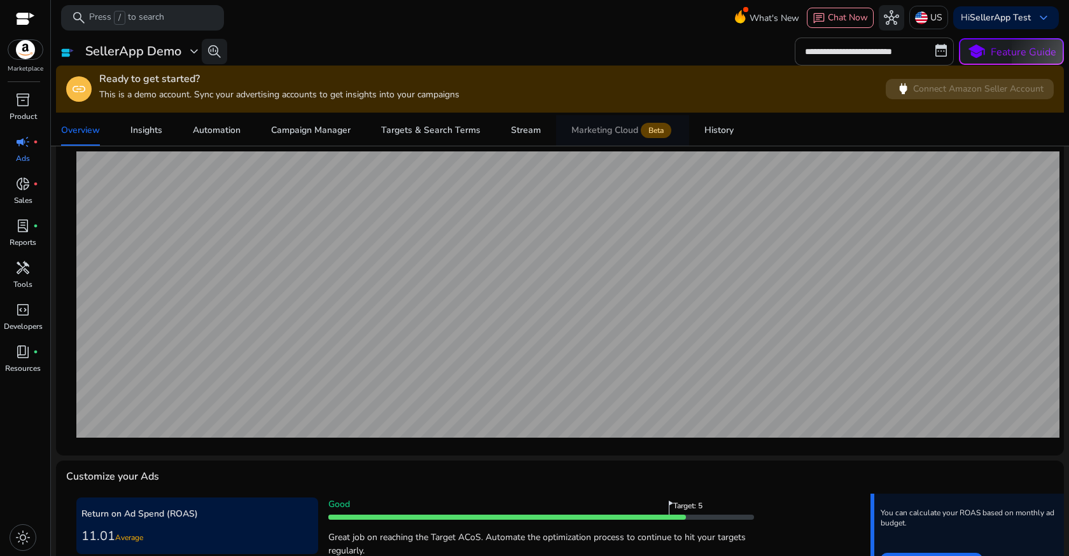
click at [604, 132] on div "Marketing Cloud Beta" at bounding box center [622, 130] width 102 height 10
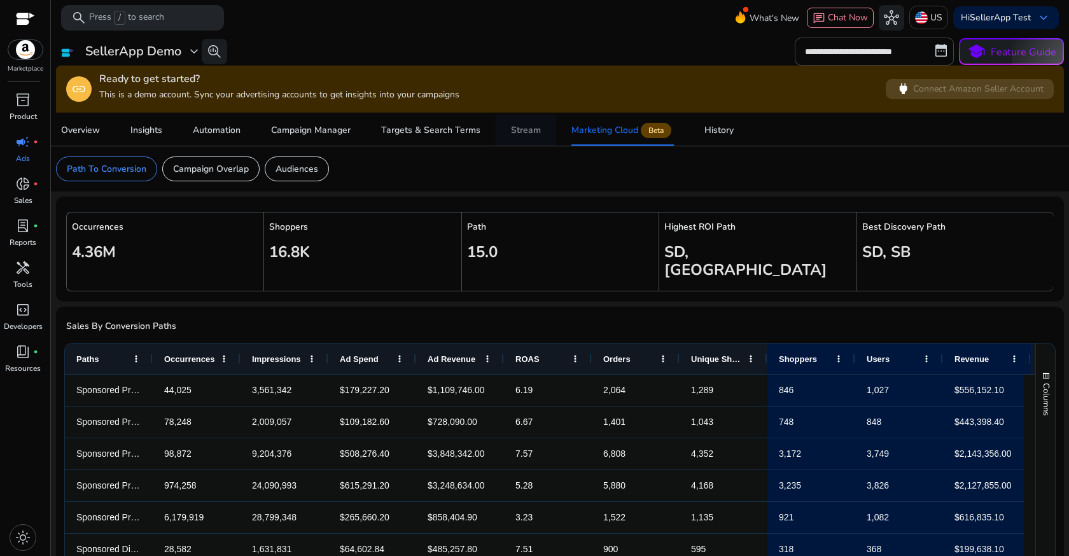
click at [511, 134] on div "Stream" at bounding box center [526, 130] width 30 height 9
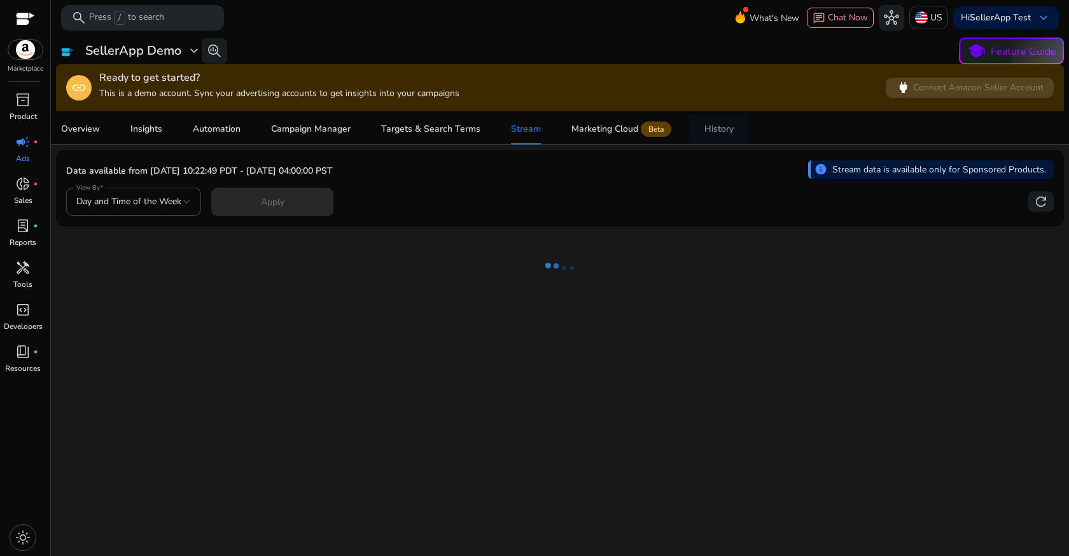
click at [732, 137] on link "History" at bounding box center [719, 129] width 60 height 31
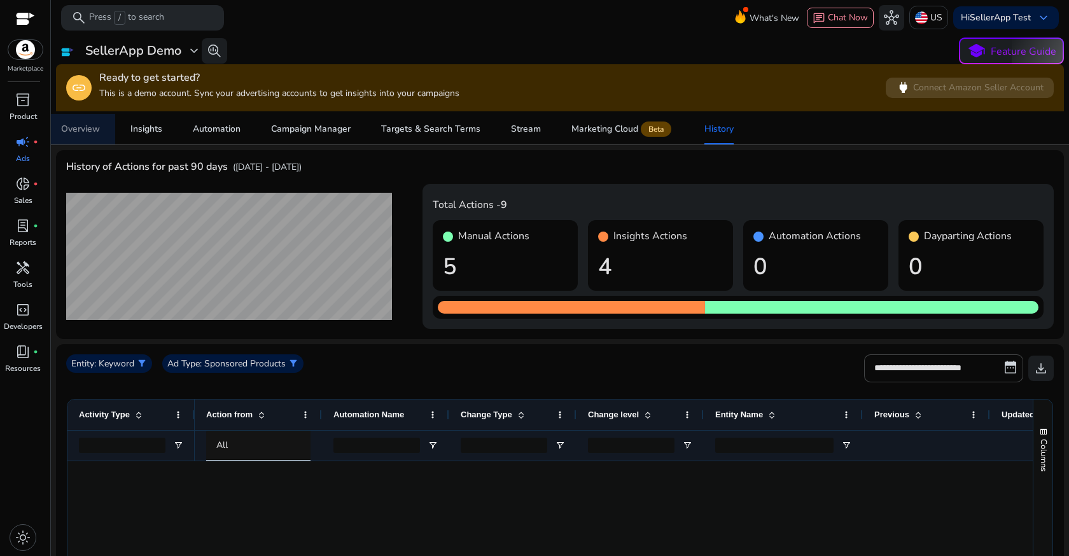
click at [86, 134] on div "Overview" at bounding box center [80, 129] width 39 height 9
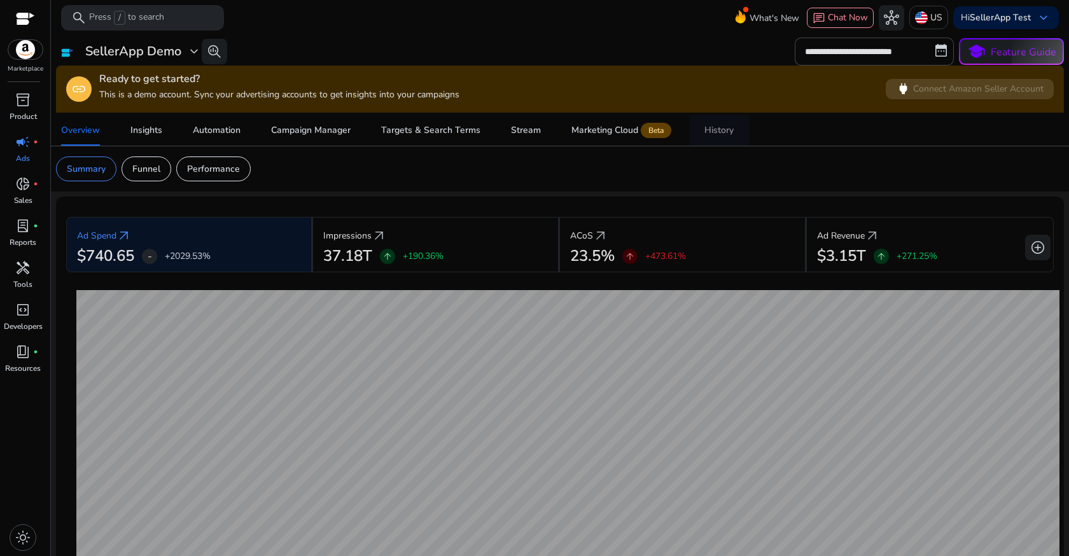
click at [737, 136] on link "History" at bounding box center [719, 130] width 60 height 31
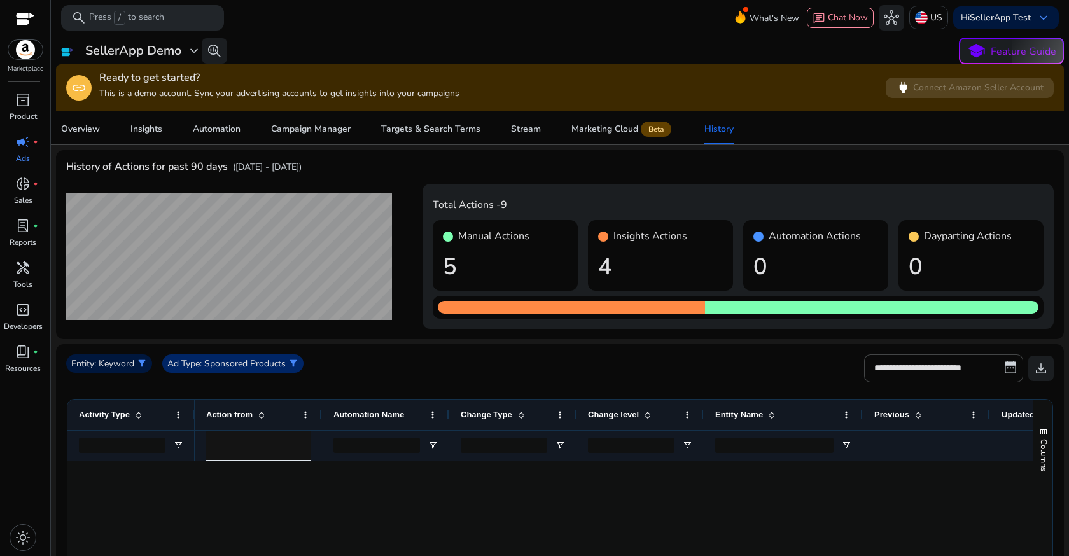
click at [248, 367] on p ": Sponsored Products" at bounding box center [243, 363] width 86 height 13
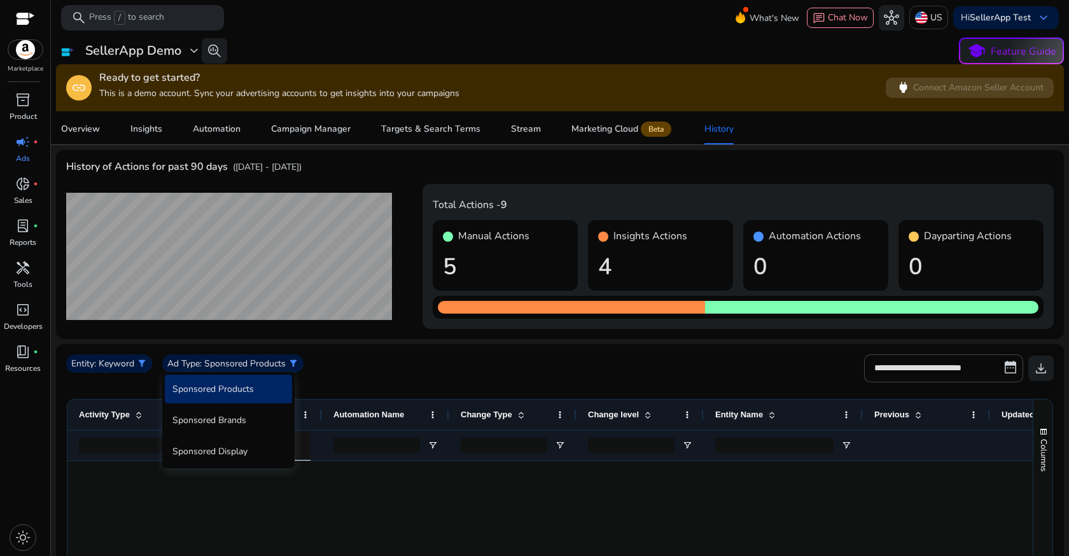
click at [388, 372] on div at bounding box center [534, 278] width 1069 height 556
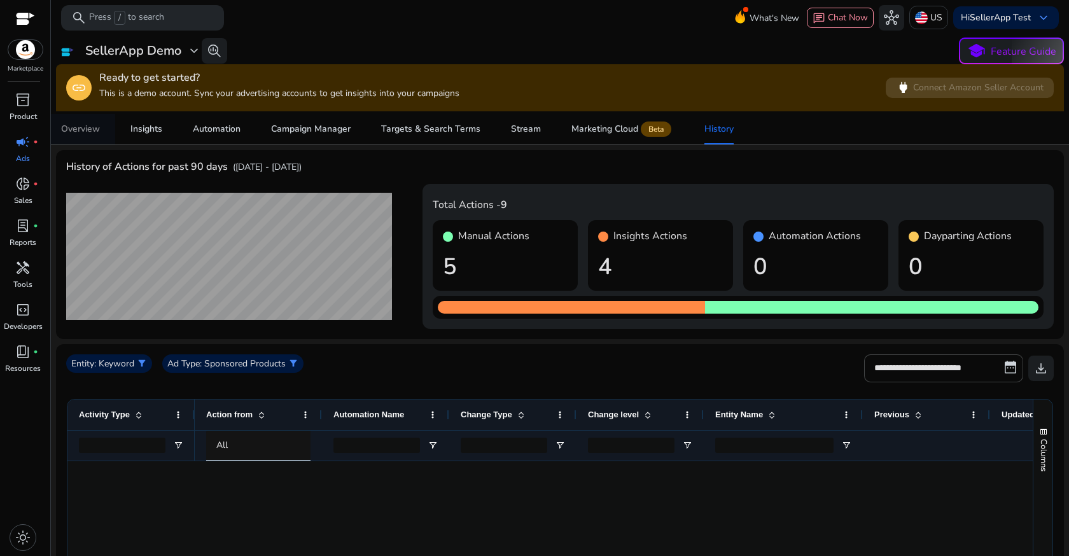
click at [88, 134] on div "Overview" at bounding box center [80, 129] width 39 height 9
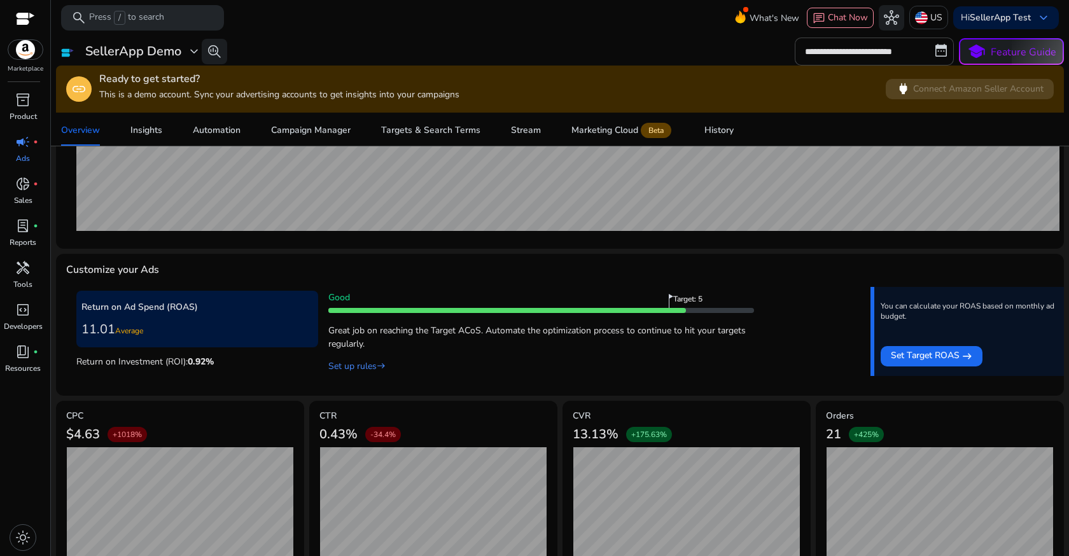
scroll to position [382, 0]
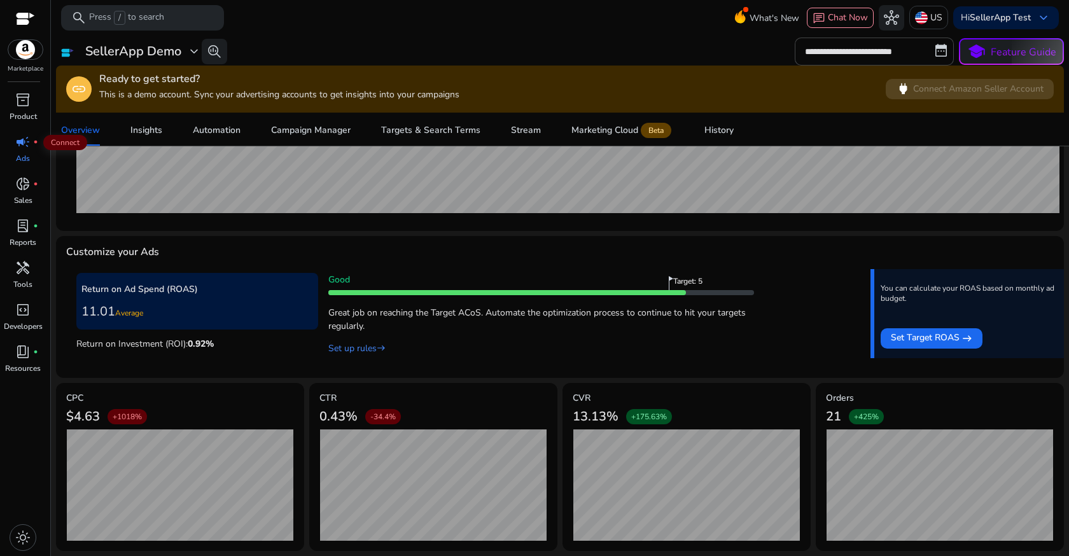
click at [32, 147] on div "campaign fiber_manual_record" at bounding box center [23, 142] width 36 height 20
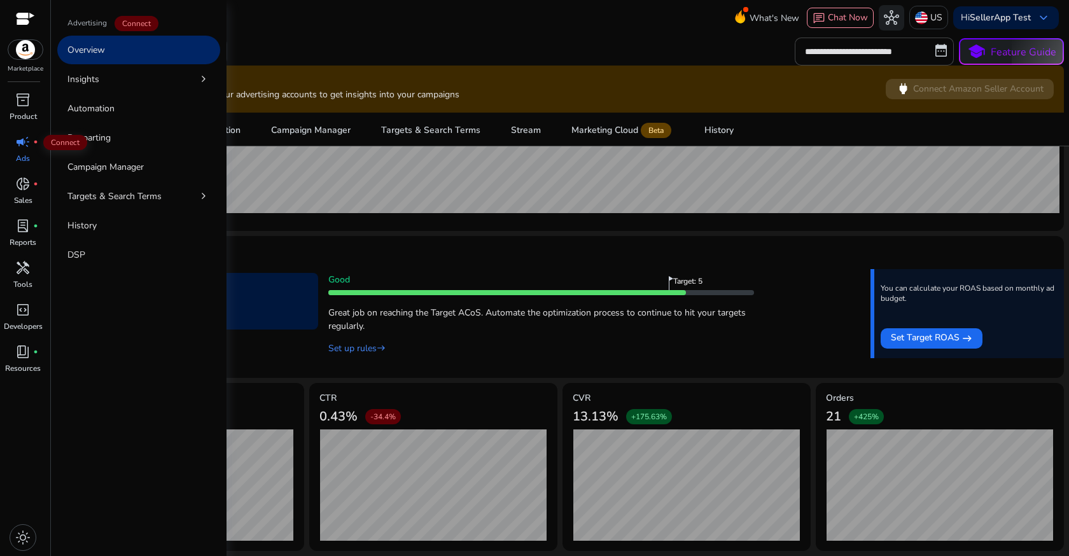
scroll to position [0, 0]
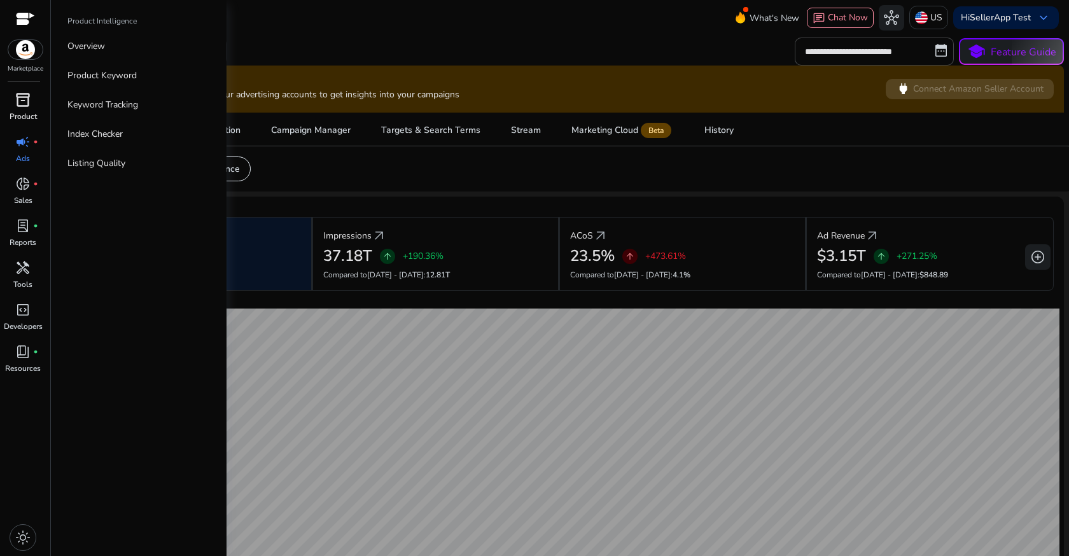
click at [13, 114] on p "Product" at bounding box center [23, 116] width 27 height 11
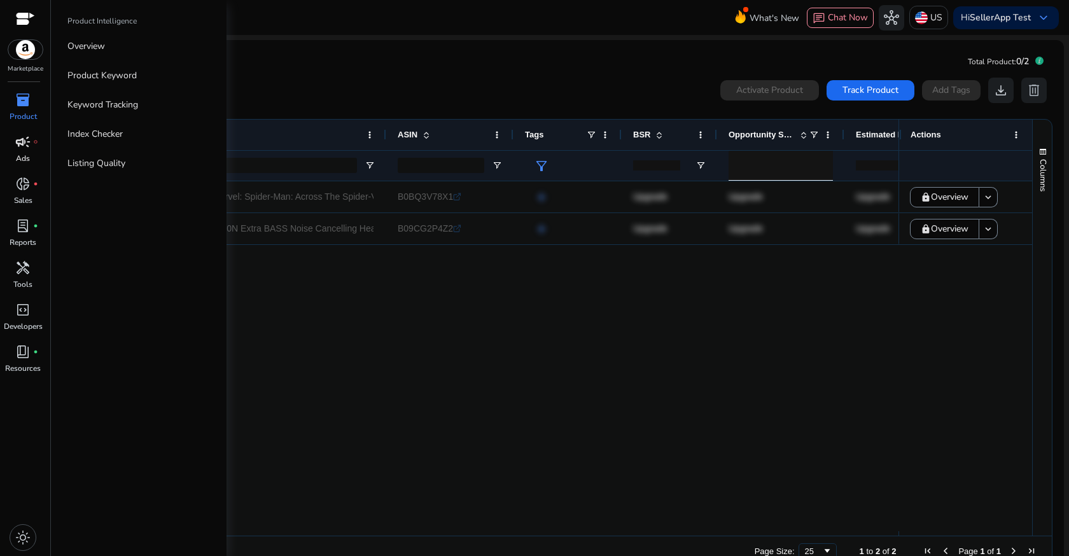
click at [25, 144] on span "campaign" at bounding box center [22, 141] width 15 height 15
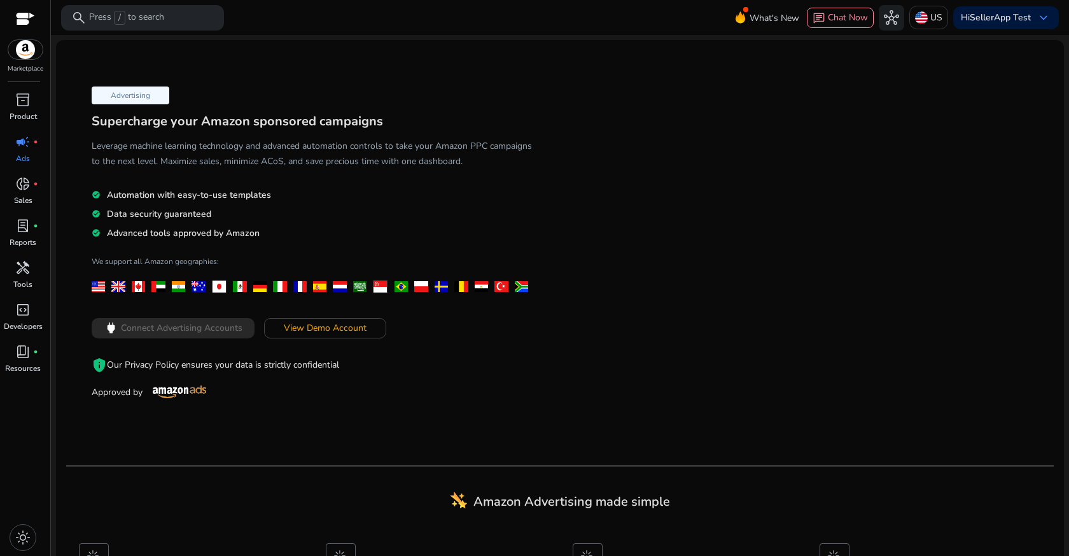
click at [103, 283] on div at bounding box center [98, 286] width 13 height 11
click at [317, 335] on span at bounding box center [325, 328] width 121 height 31
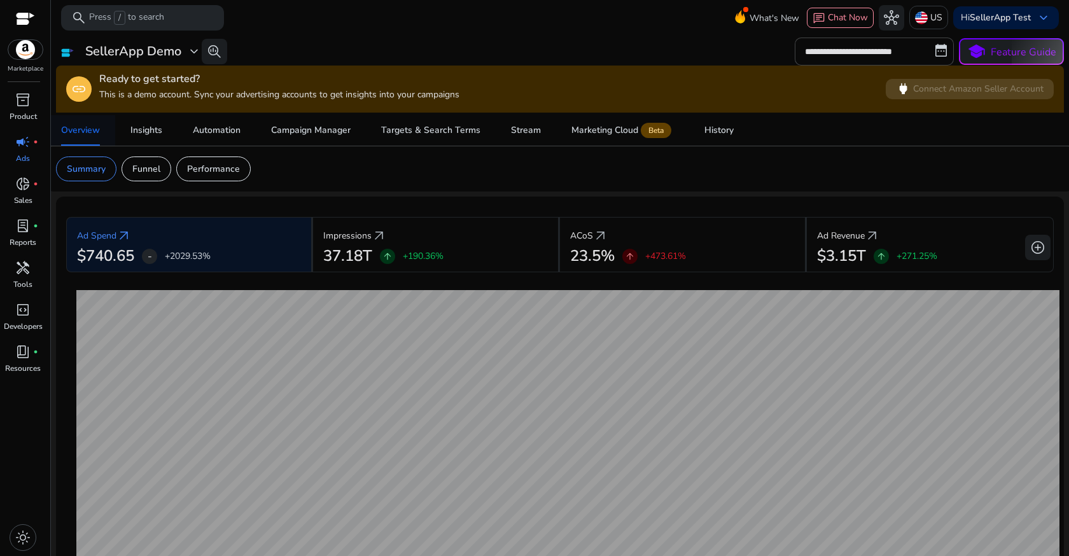
click at [87, 133] on div "Overview" at bounding box center [80, 130] width 39 height 9
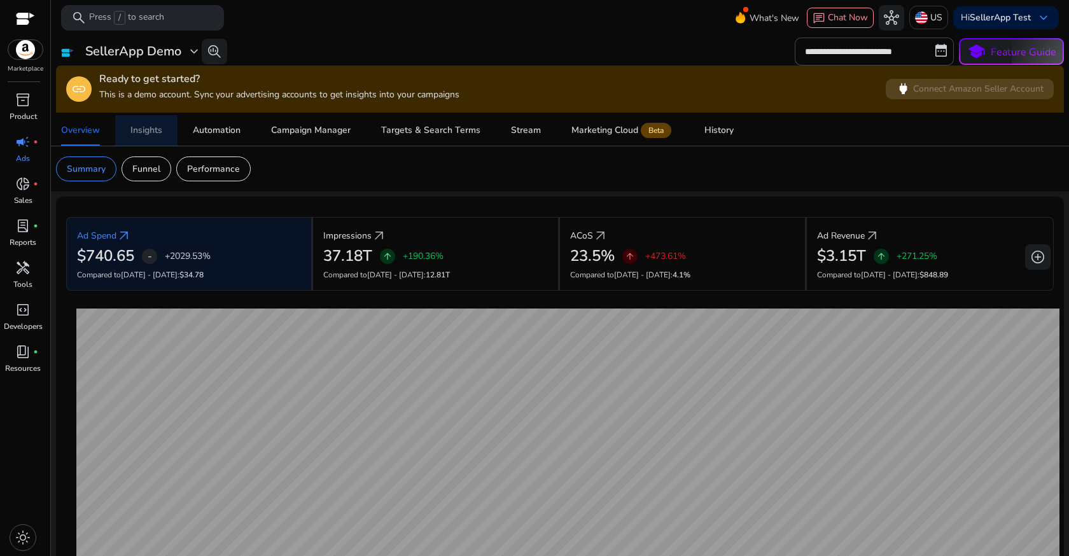
click at [140, 134] on div "Insights" at bounding box center [146, 130] width 32 height 9
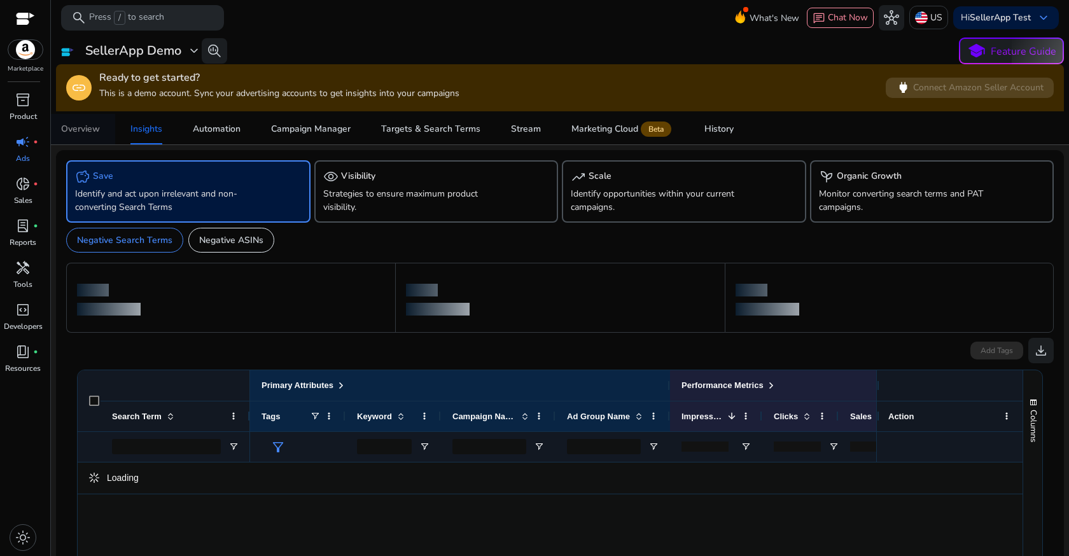
click at [92, 132] on div "Overview" at bounding box center [80, 129] width 39 height 9
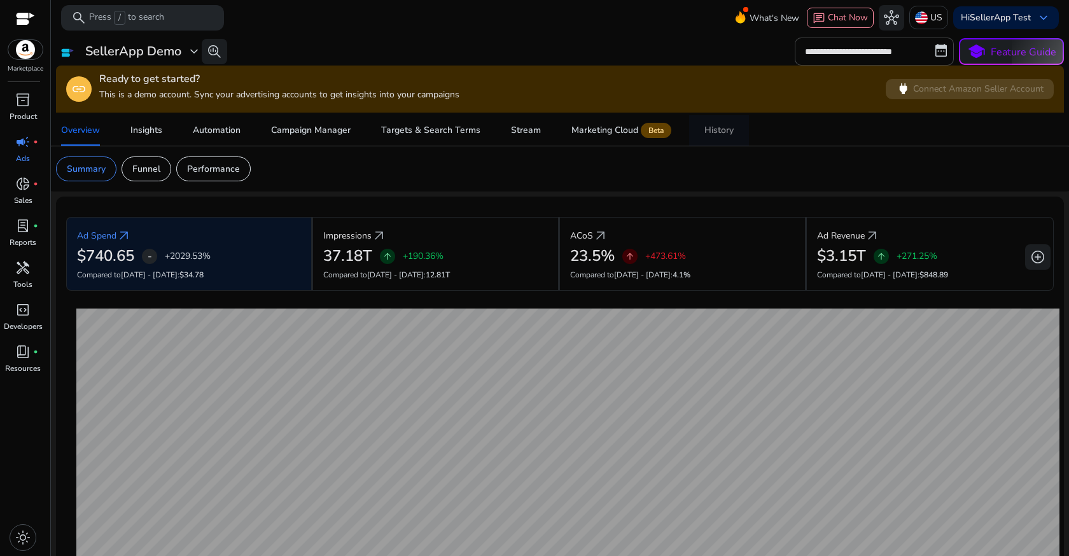
click at [716, 134] on div "History" at bounding box center [718, 130] width 29 height 9
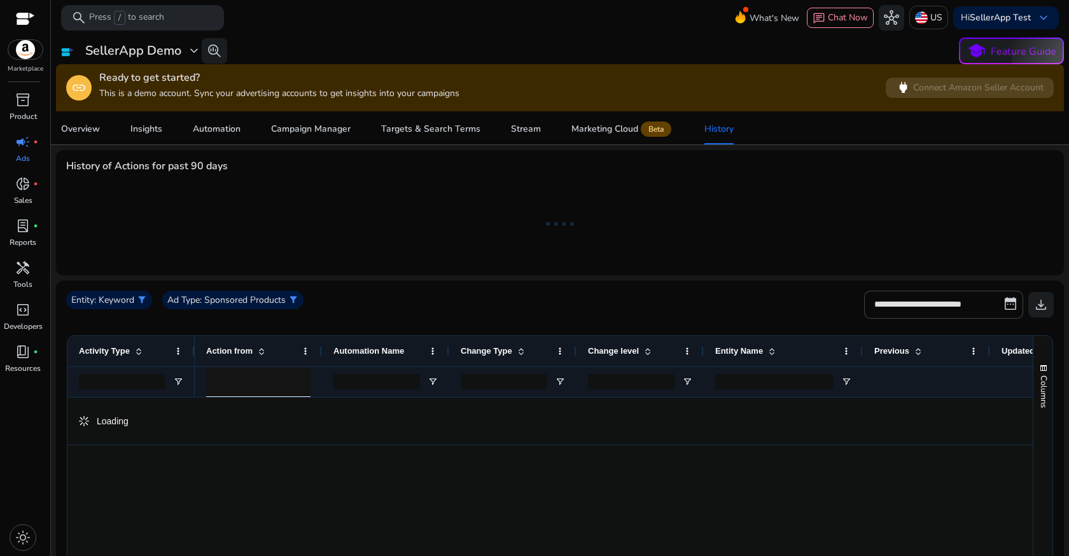
scroll to position [127, 0]
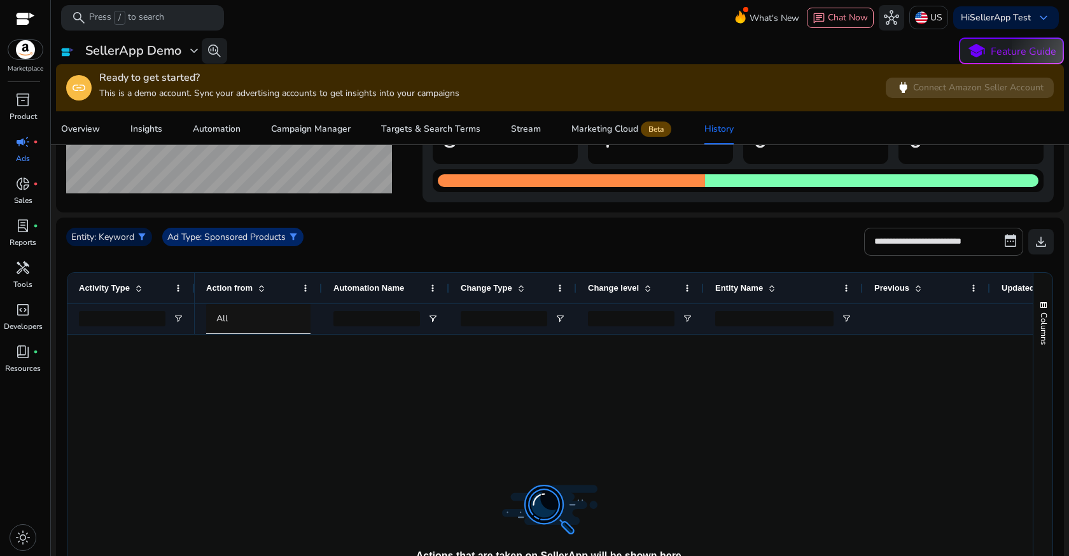
click at [282, 240] on p ": Sponsored Products" at bounding box center [243, 236] width 86 height 13
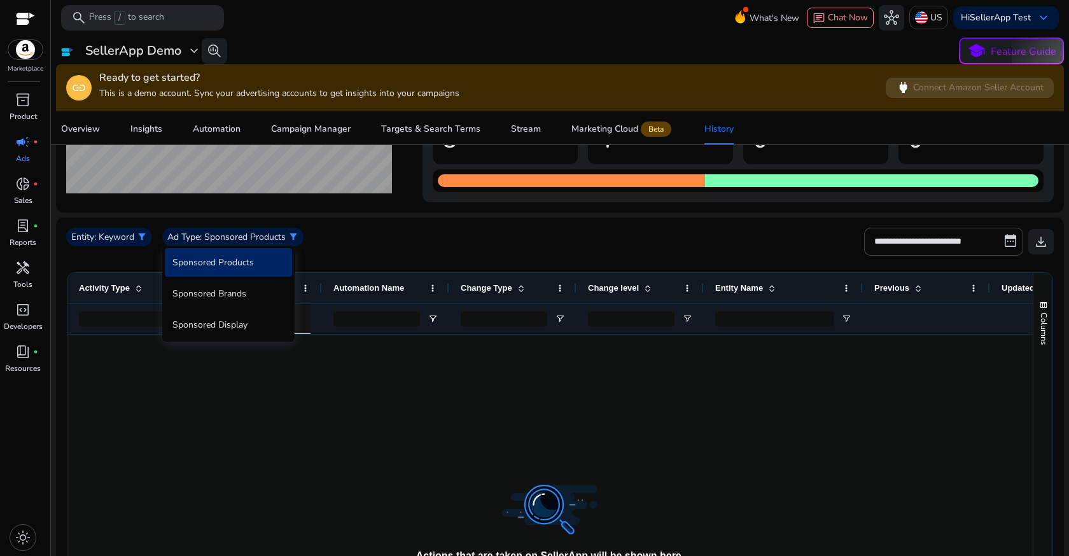
click at [228, 289] on div "Sponsored Brands" at bounding box center [228, 293] width 127 height 29
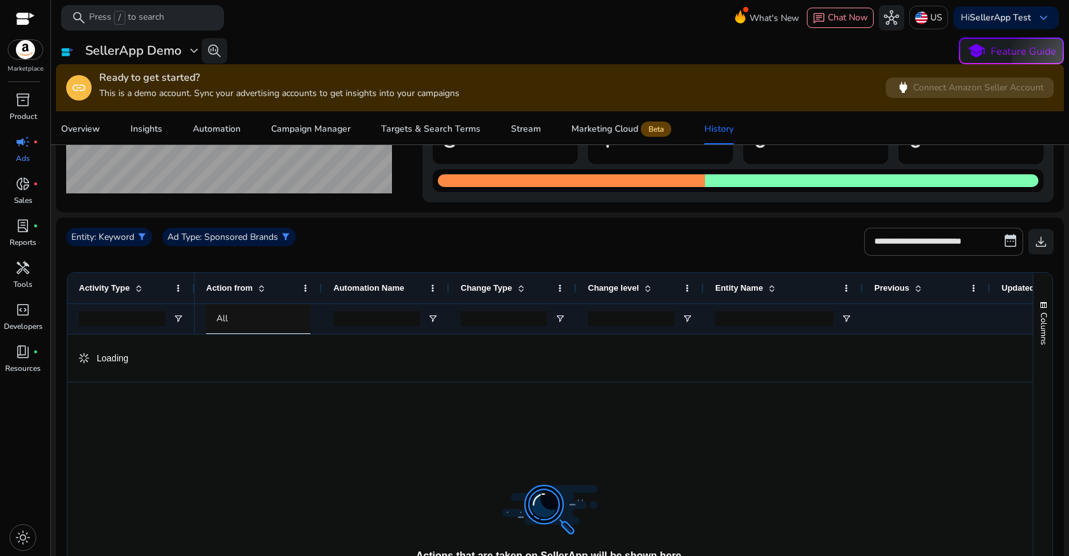
scroll to position [0, 0]
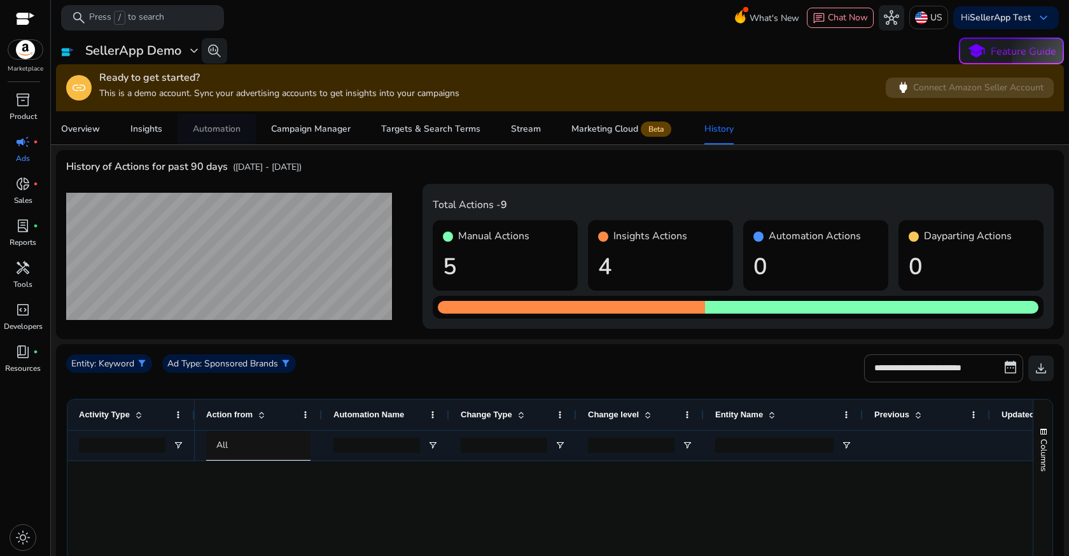
click at [220, 127] on div "Automation" at bounding box center [217, 129] width 48 height 9
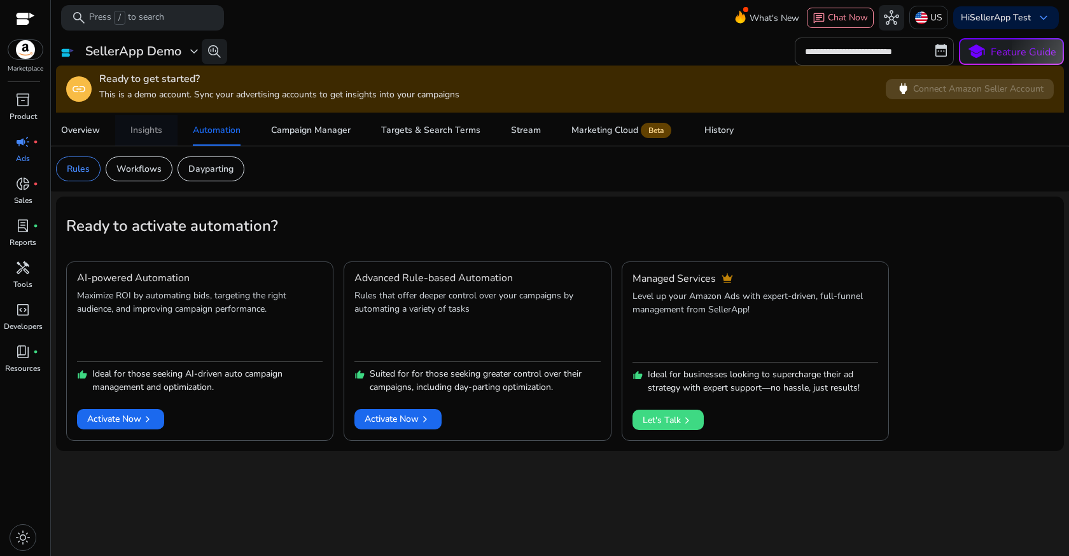
click at [153, 130] on div "Insights" at bounding box center [146, 130] width 32 height 9
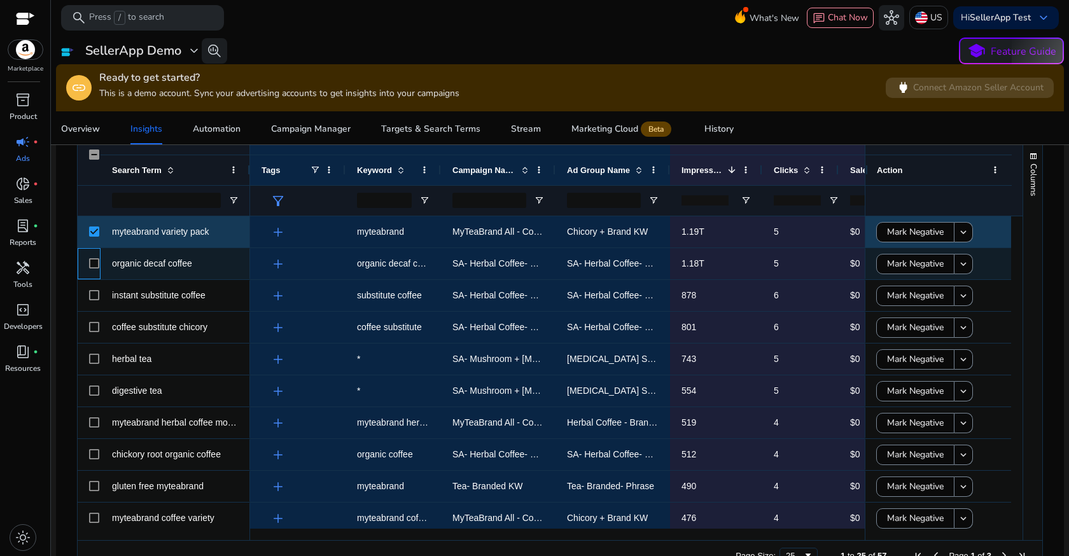
click at [86, 268] on div at bounding box center [89, 263] width 23 height 31
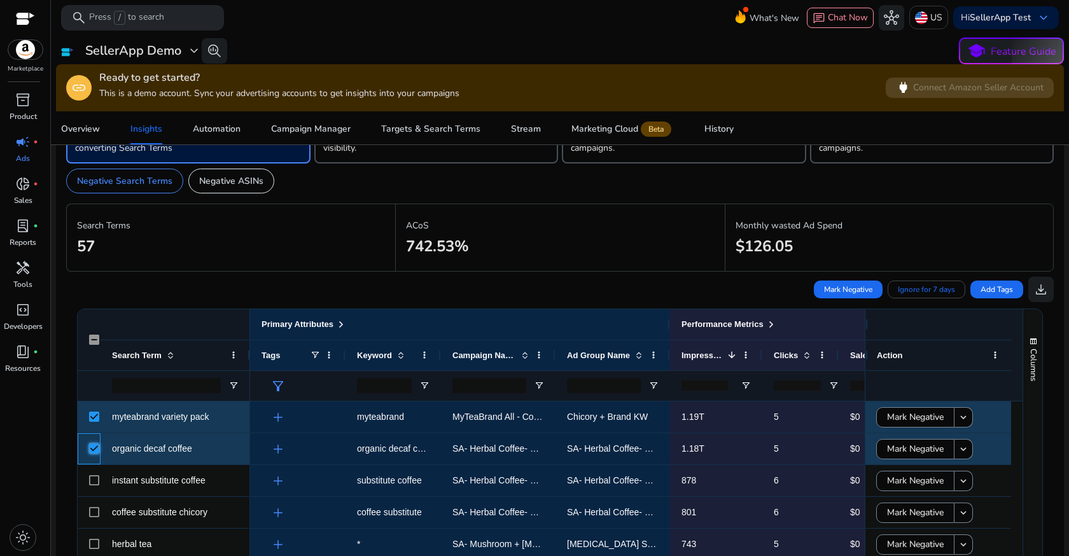
scroll to position [286, 0]
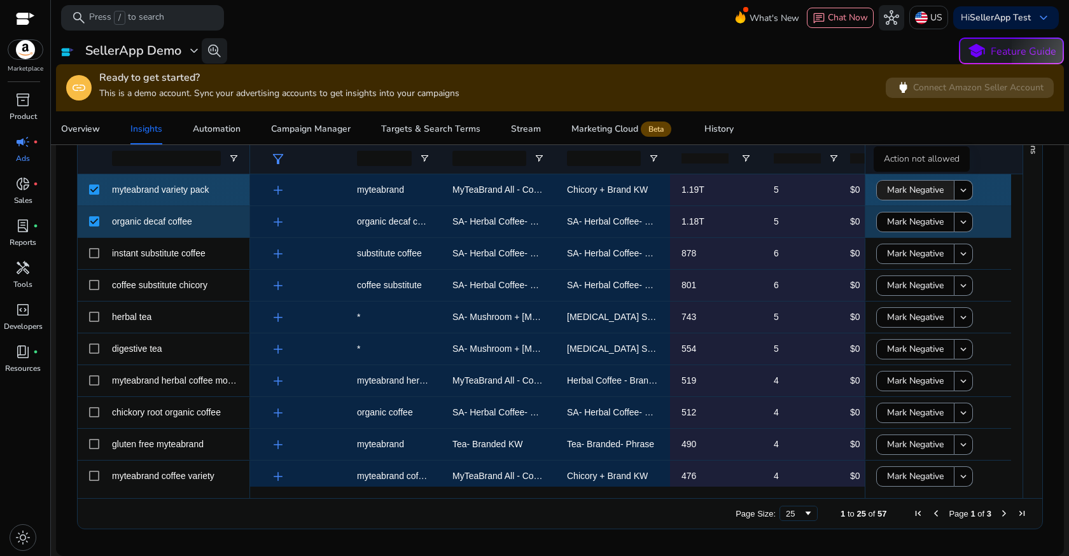
click at [898, 191] on span "Mark Negative" at bounding box center [915, 190] width 57 height 26
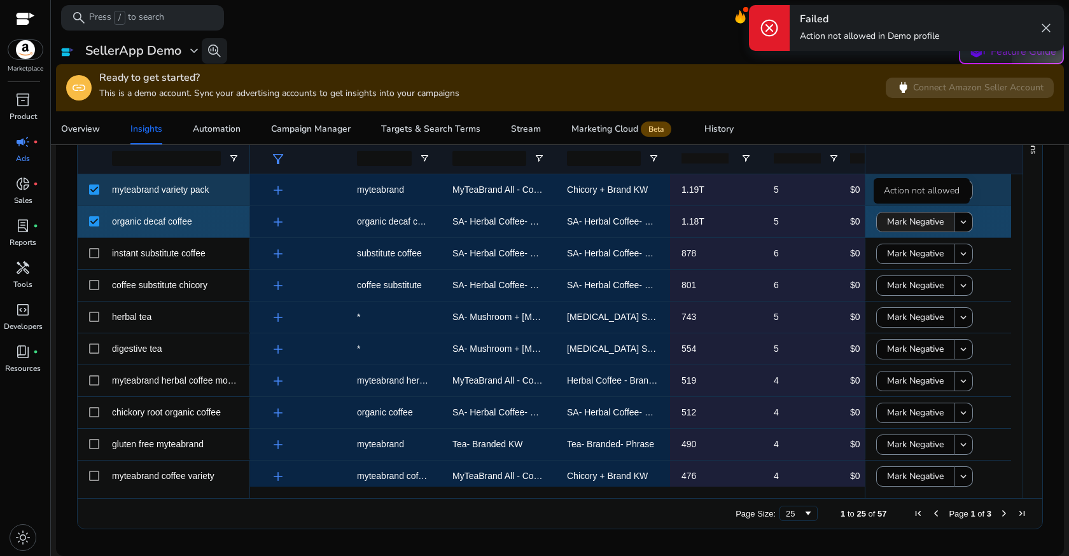
click at [902, 221] on span "Mark Negative" at bounding box center [915, 222] width 57 height 26
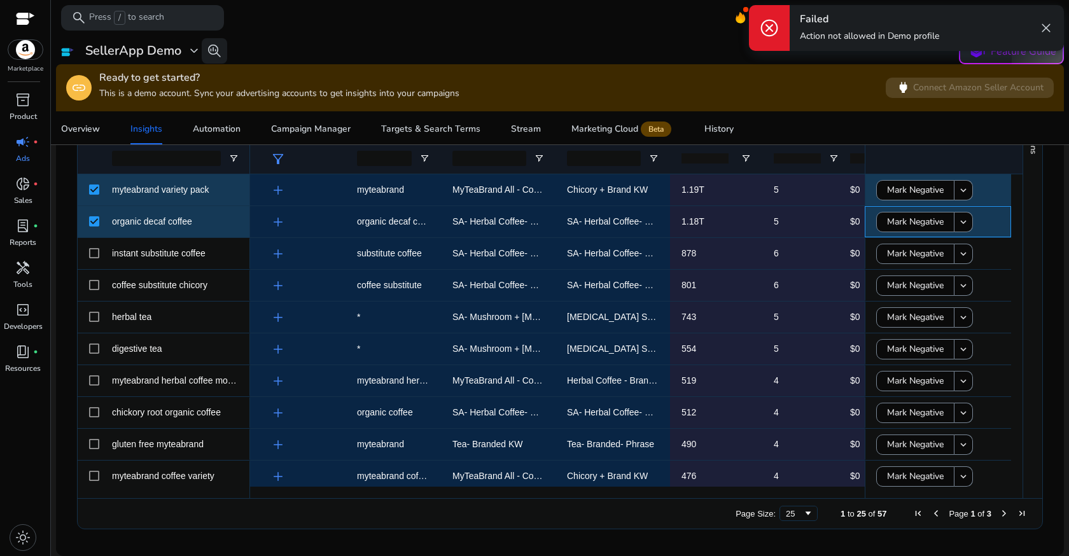
scroll to position [0, 0]
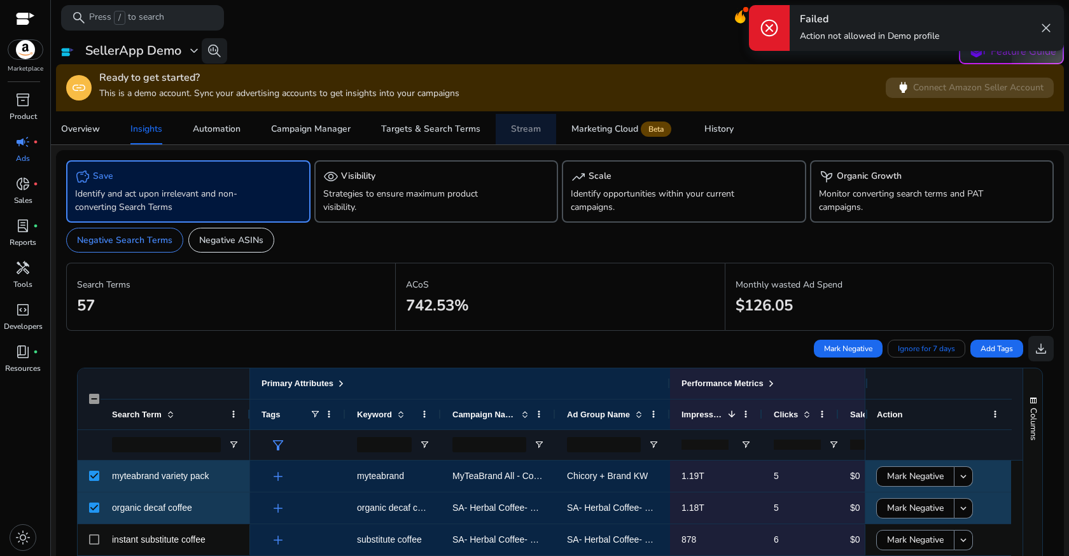
click at [523, 127] on div "Stream" at bounding box center [526, 129] width 30 height 9
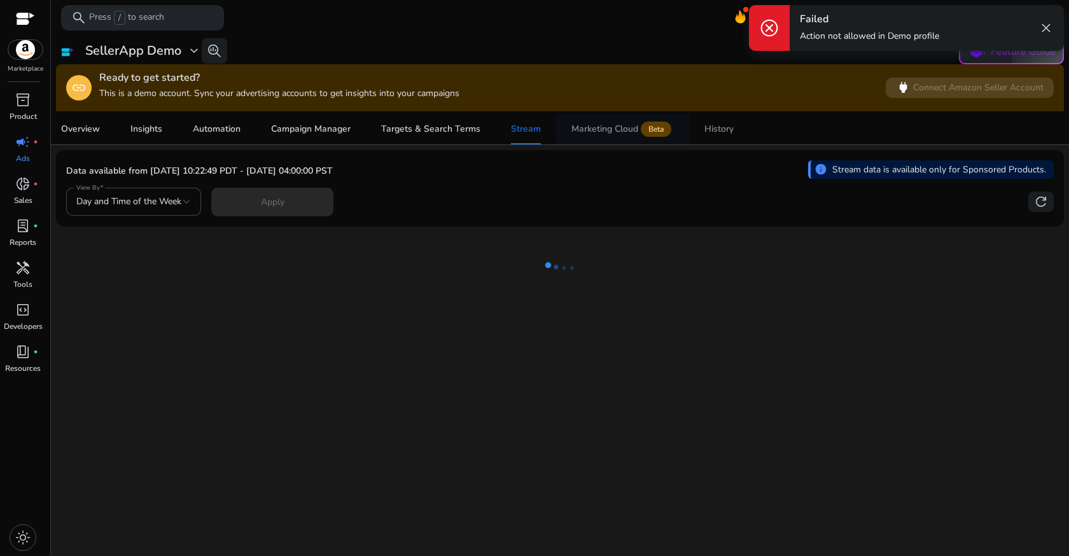
click at [730, 129] on div "History" at bounding box center [718, 129] width 29 height 9
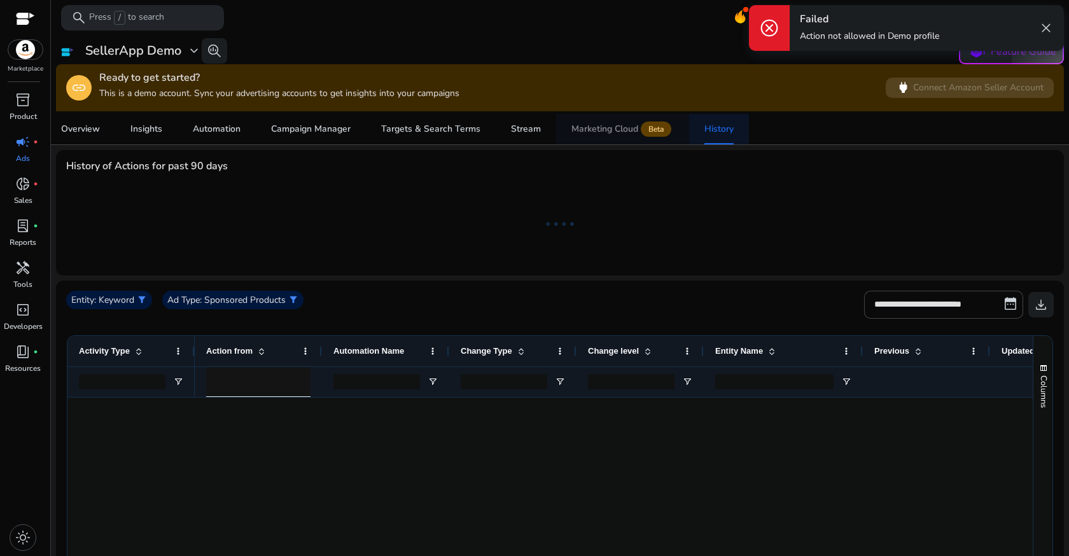
click at [603, 140] on span "Marketing Cloud Beta" at bounding box center [622, 129] width 102 height 31
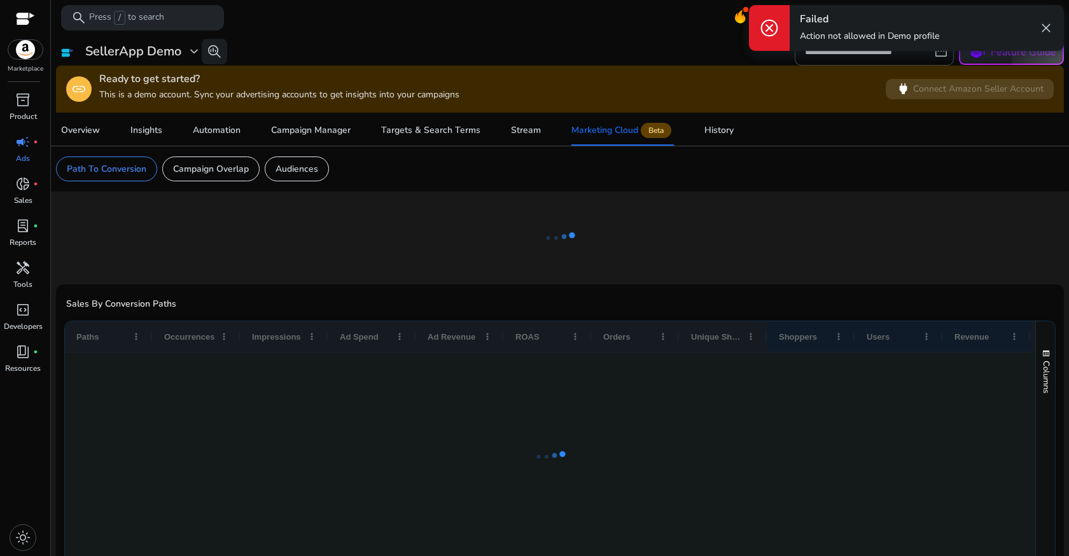
scroll to position [19, 0]
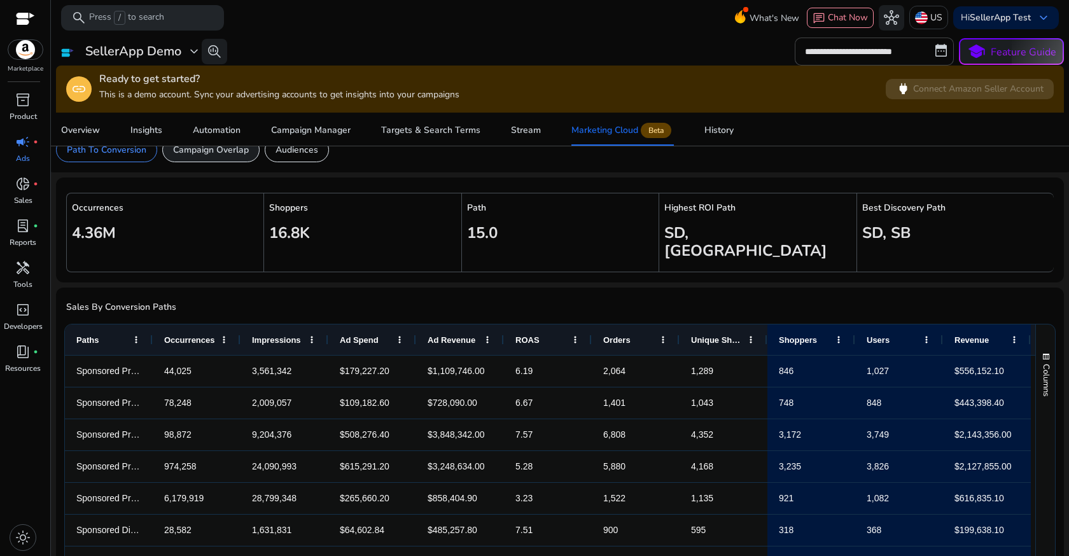
click at [240, 162] on div "Campaign Overlap" at bounding box center [210, 149] width 97 height 25
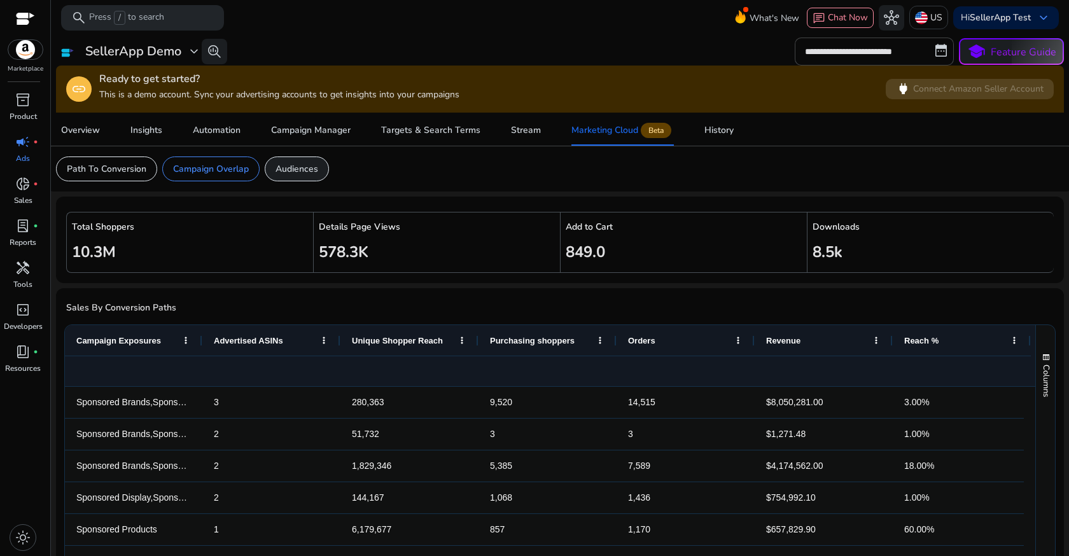
click at [298, 163] on p "Audiences" at bounding box center [296, 168] width 43 height 13
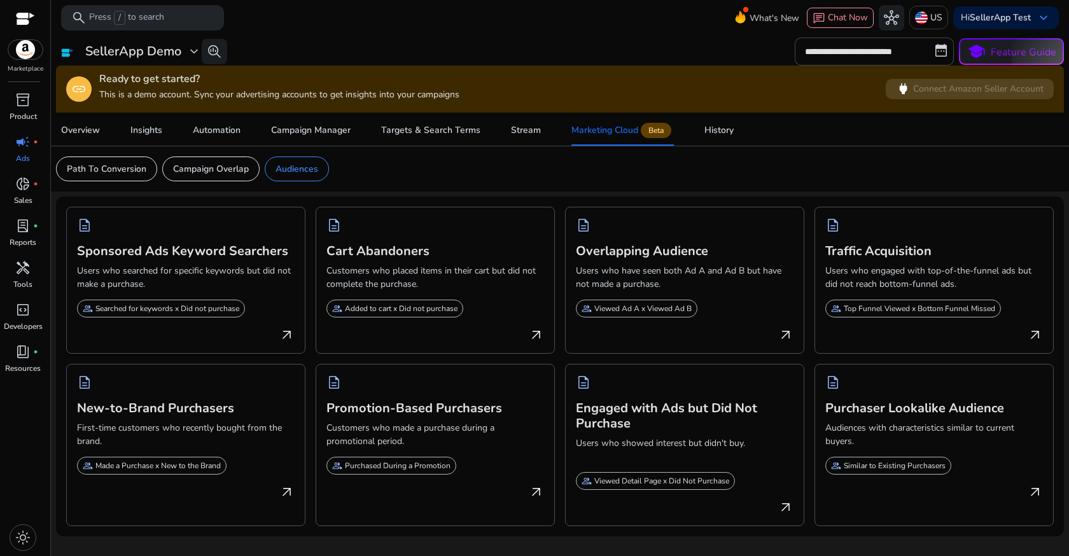
click at [178, 316] on div "group Searched for keywords x Did not purchase" at bounding box center [161, 309] width 168 height 18
click at [728, 129] on div "History" at bounding box center [718, 130] width 29 height 9
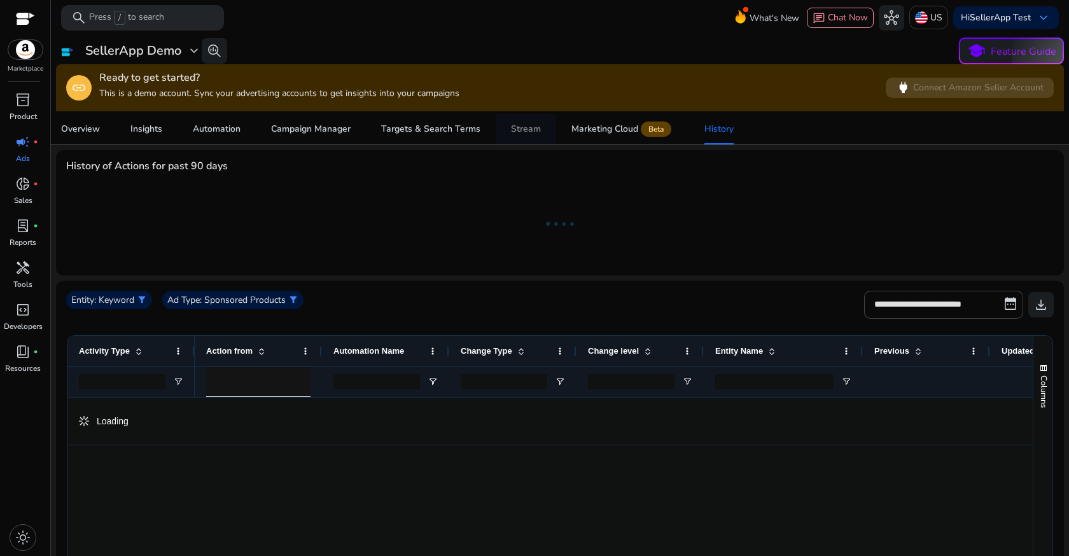
click at [531, 120] on span "Stream" at bounding box center [526, 129] width 30 height 31
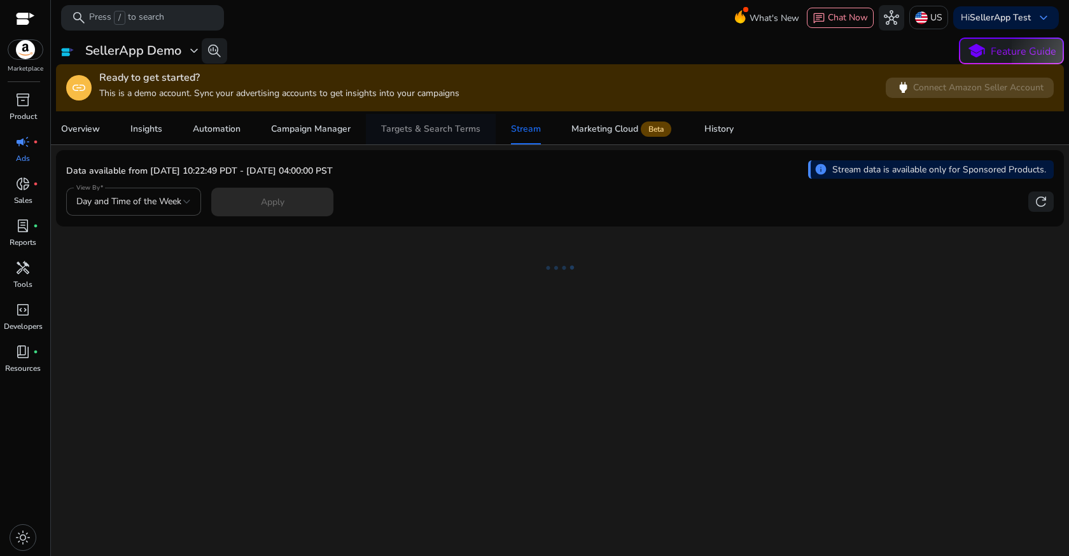
click at [398, 131] on div "Targets & Search Terms" at bounding box center [430, 129] width 99 height 9
click at [248, 132] on link "Automation" at bounding box center [217, 129] width 78 height 31
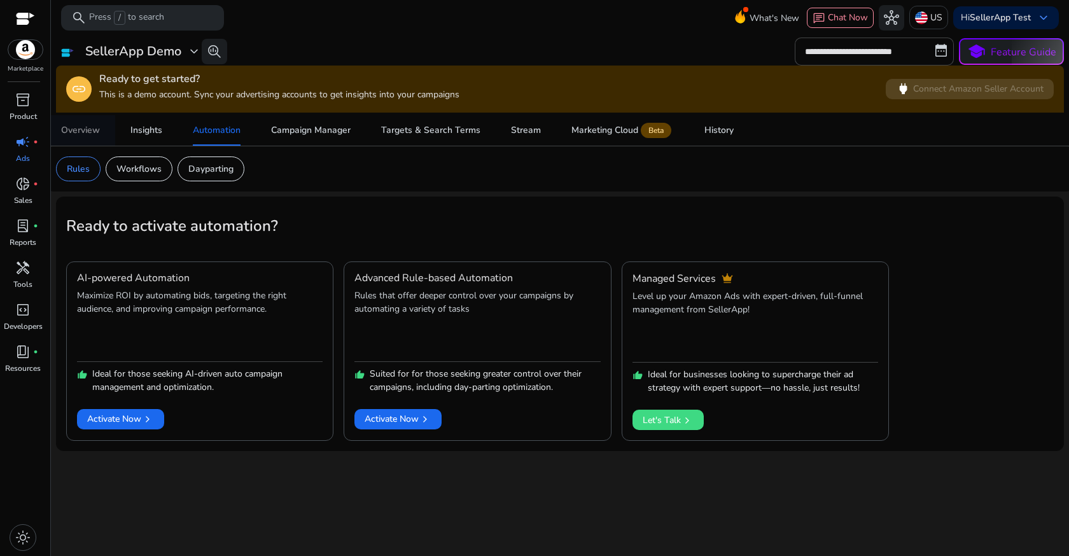
click at [64, 123] on span "Overview" at bounding box center [80, 130] width 39 height 31
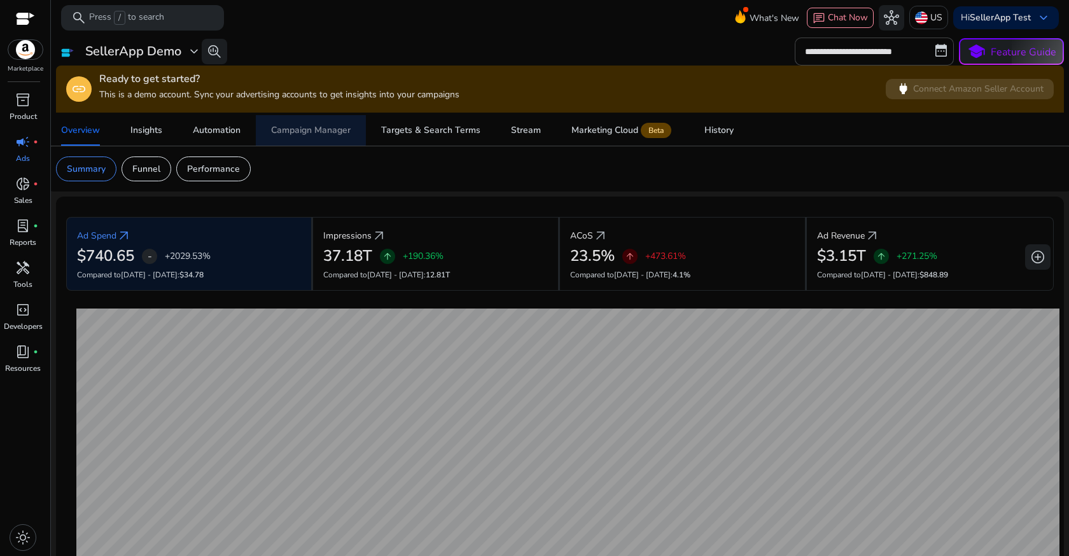
click at [293, 123] on span "Campaign Manager" at bounding box center [311, 130] width 80 height 31
click at [225, 136] on span "Automation" at bounding box center [217, 130] width 48 height 31
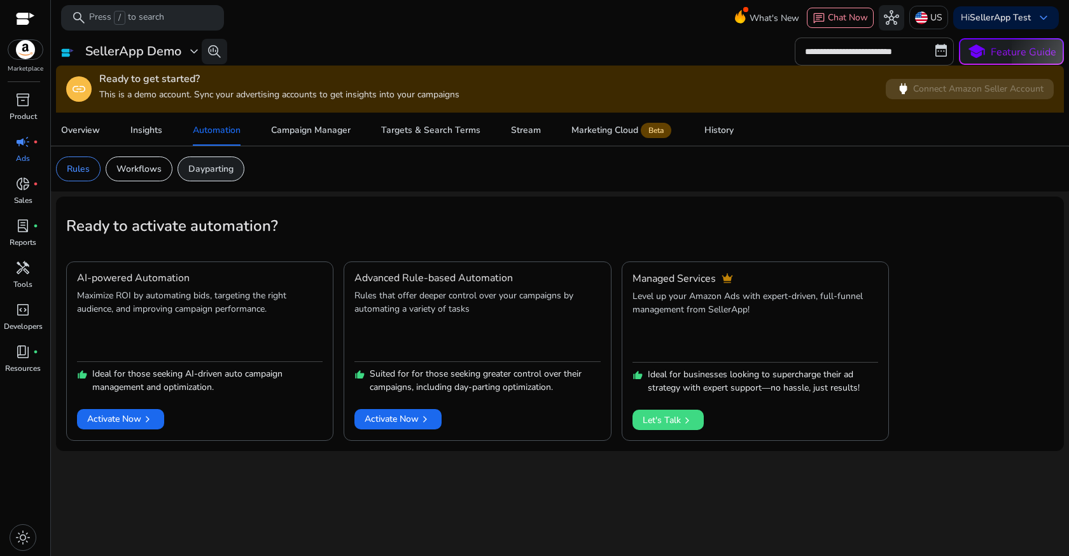
click at [216, 177] on div "Dayparting" at bounding box center [211, 169] width 67 height 25
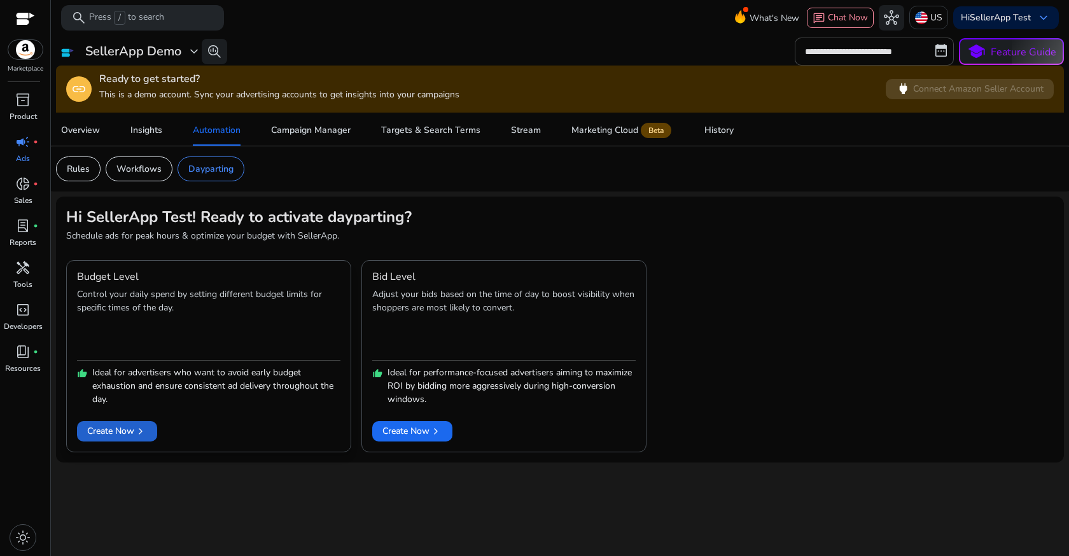
click at [145, 431] on span "chevron_right" at bounding box center [140, 431] width 13 height 13
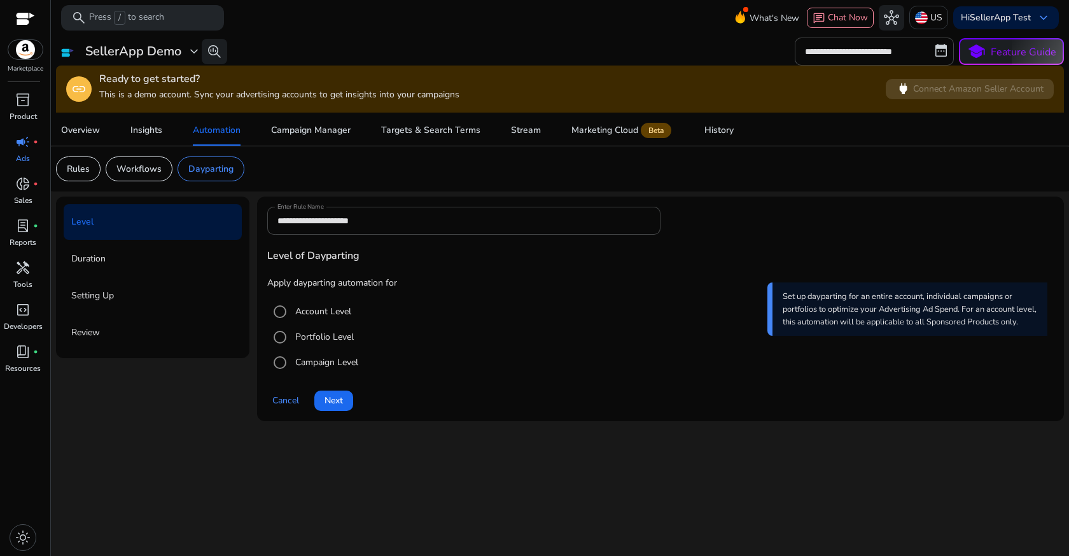
click at [322, 341] on label "Portfolio Level" at bounding box center [323, 336] width 61 height 13
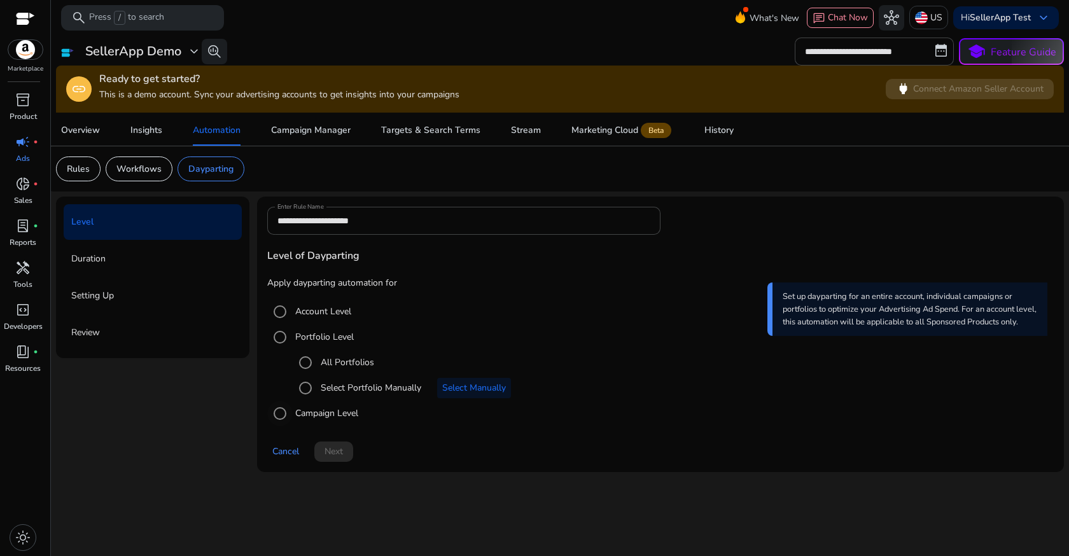
click at [324, 405] on div "Campaign Level" at bounding box center [312, 413] width 91 height 25
click at [321, 415] on label "Campaign Level" at bounding box center [326, 413] width 66 height 13
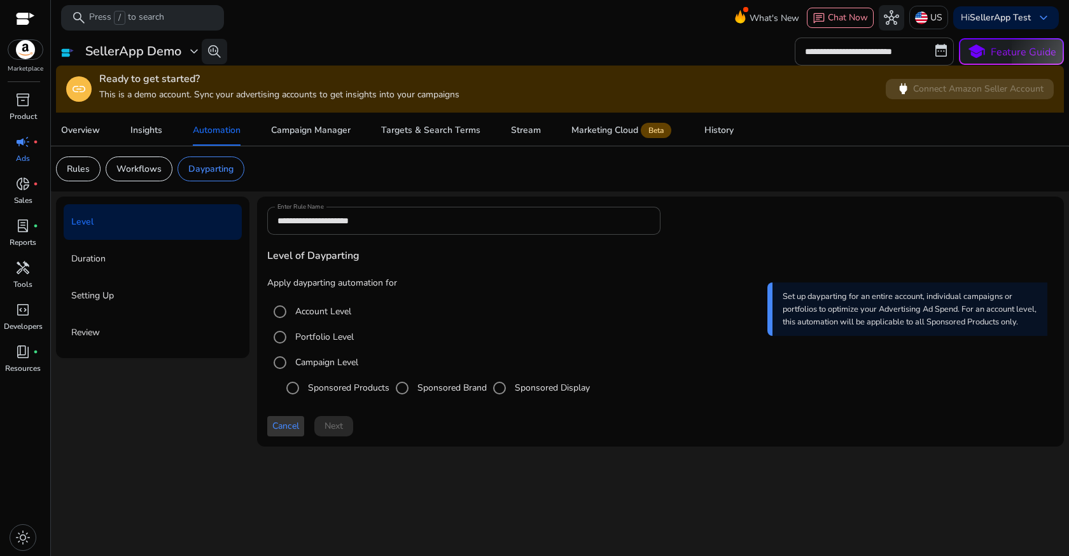
click at [289, 433] on span at bounding box center [285, 426] width 37 height 31
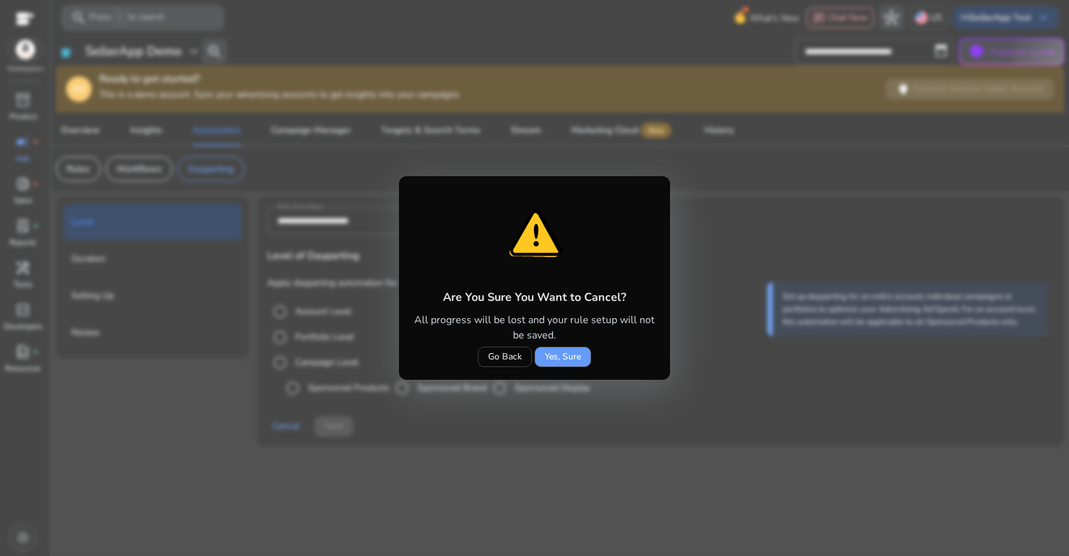
click at [559, 357] on span "Yes, Sure" at bounding box center [563, 356] width 36 height 13
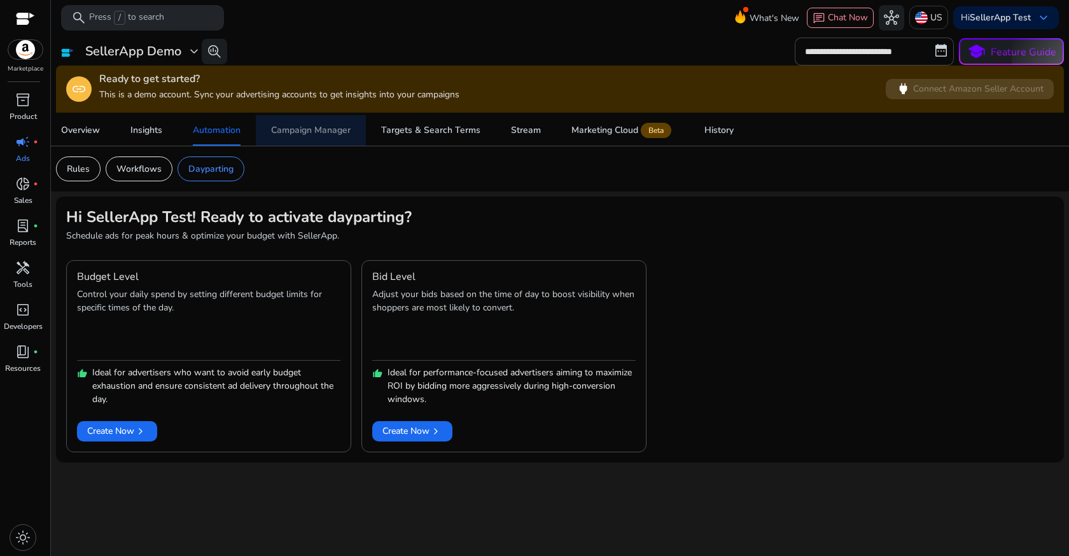
click at [318, 143] on span "Campaign Manager" at bounding box center [311, 130] width 80 height 31
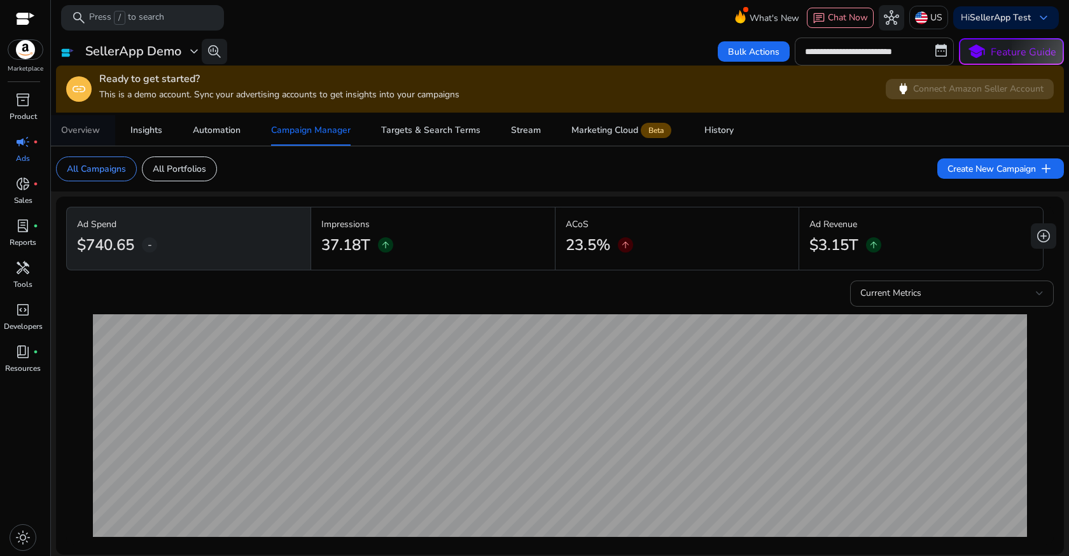
click at [90, 131] on div "Overview" at bounding box center [80, 130] width 39 height 9
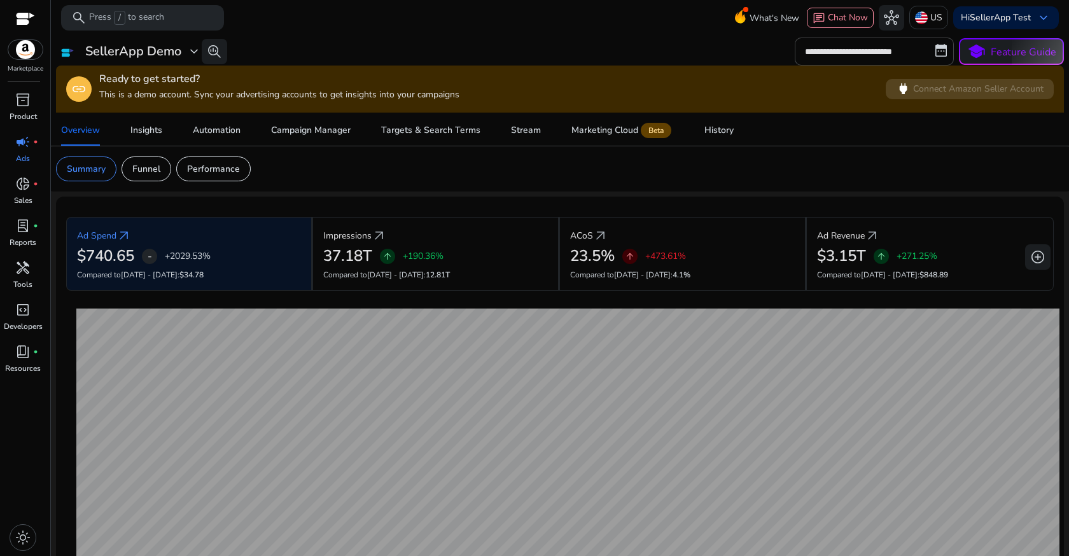
scroll to position [382, 0]
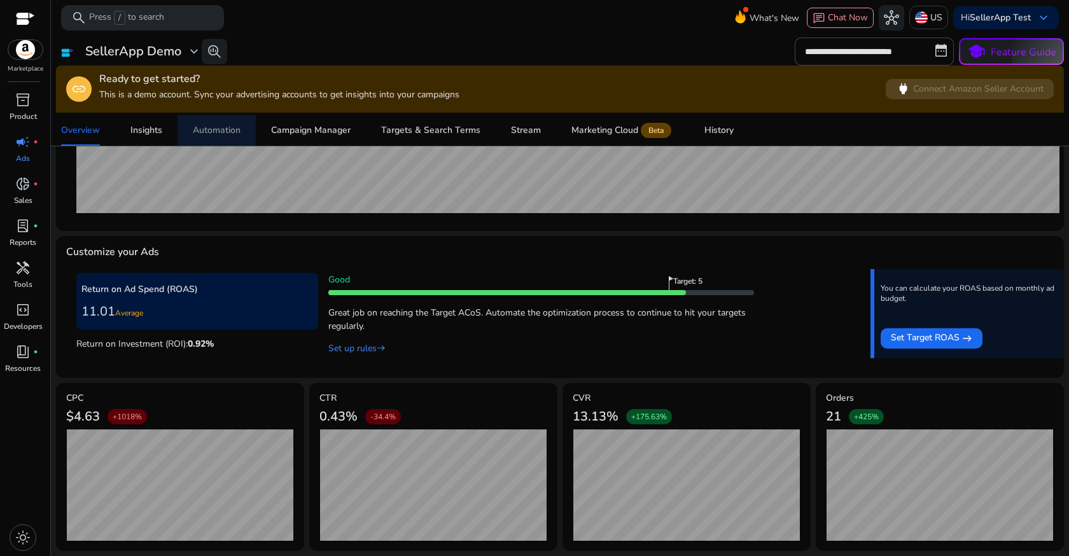
click at [207, 126] on div "Automation" at bounding box center [217, 130] width 48 height 9
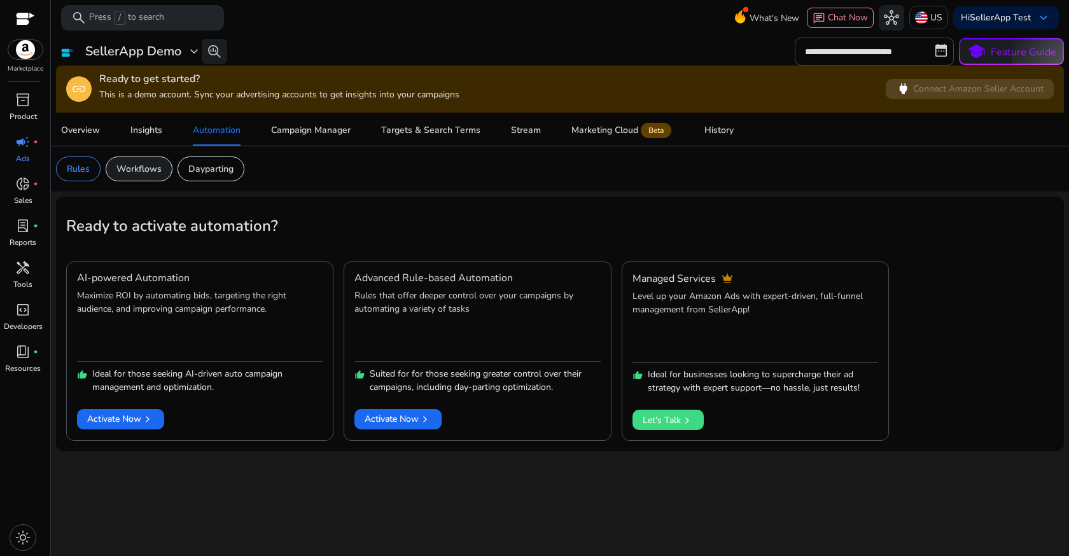
click at [139, 174] on p "Workflows" at bounding box center [138, 168] width 45 height 13
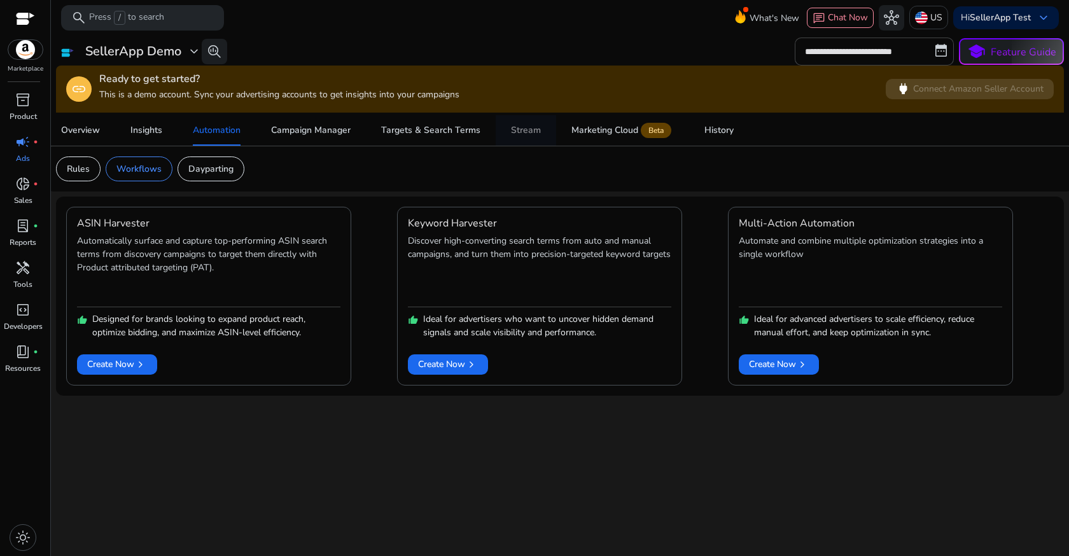
click at [531, 132] on div "Stream" at bounding box center [526, 130] width 30 height 9
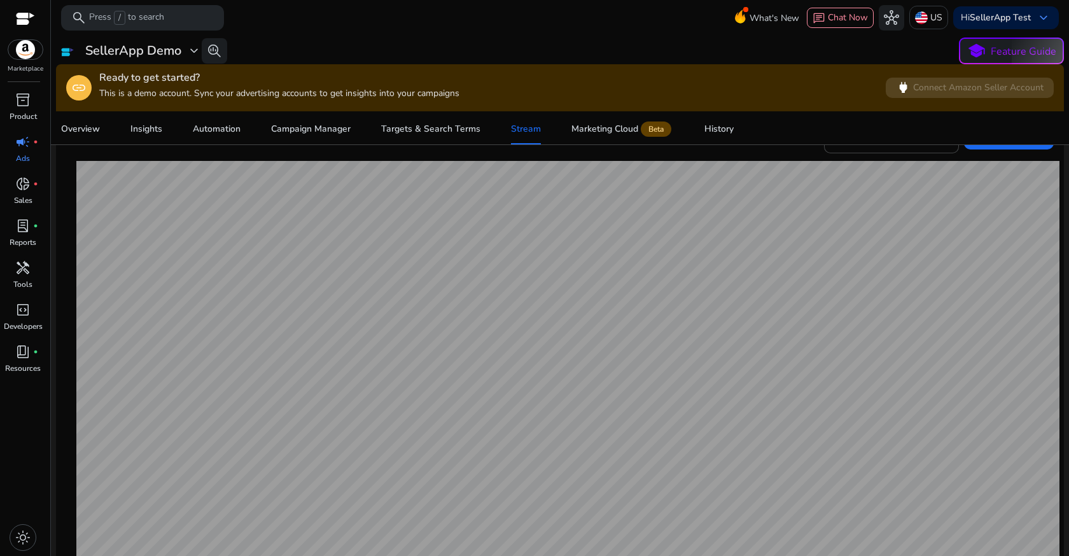
scroll to position [295, 0]
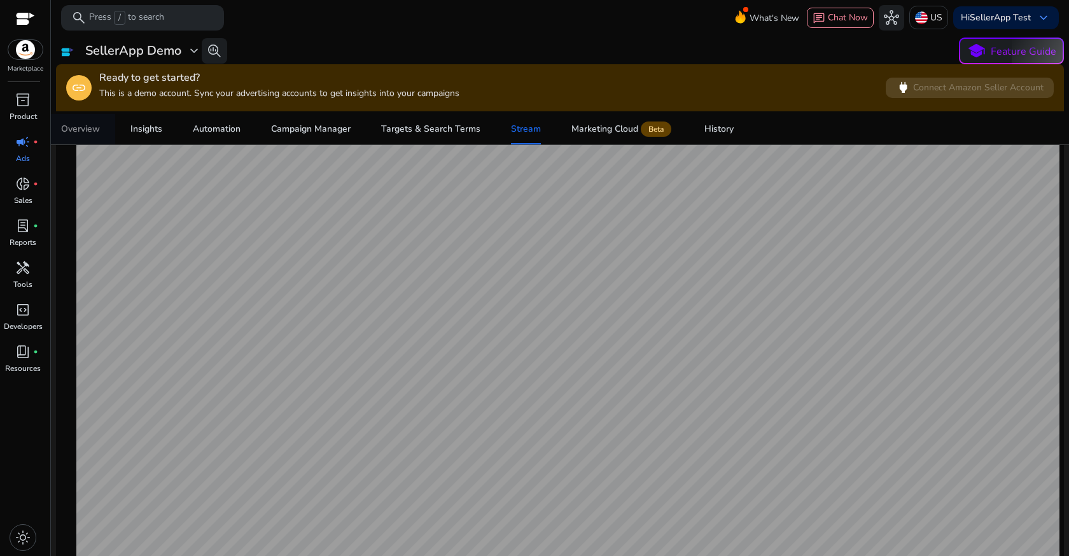
click at [101, 129] on link "Overview" at bounding box center [80, 129] width 69 height 31
